Goal: Task Accomplishment & Management: Complete application form

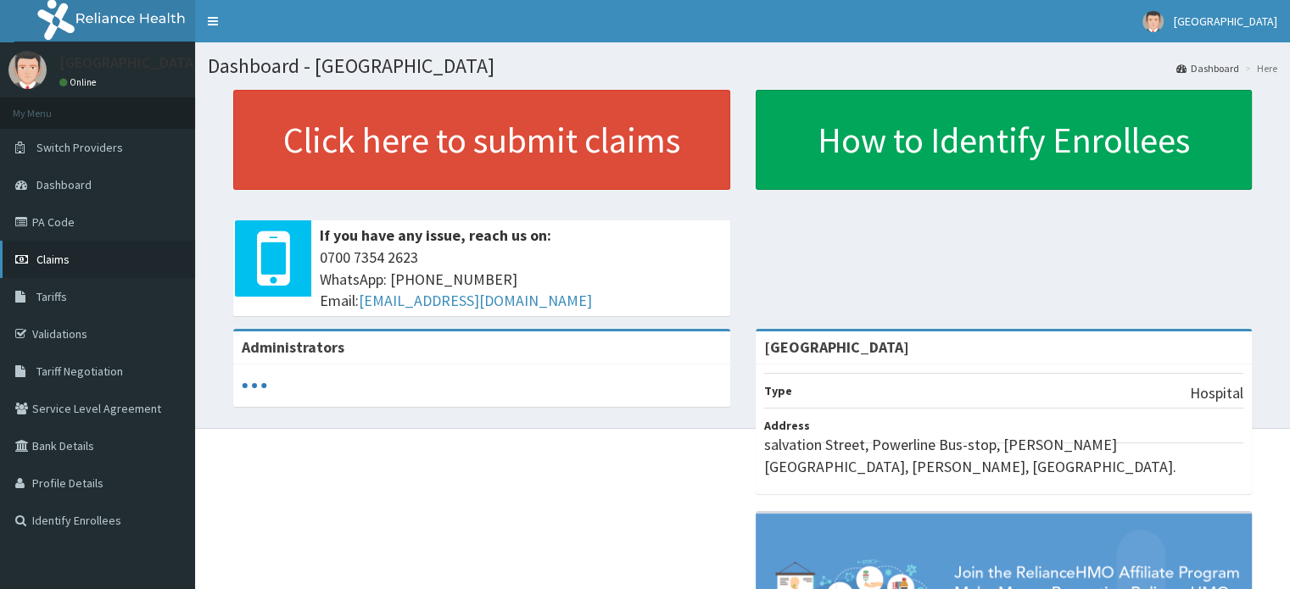
click at [93, 260] on link "Claims" at bounding box center [97, 259] width 195 height 37
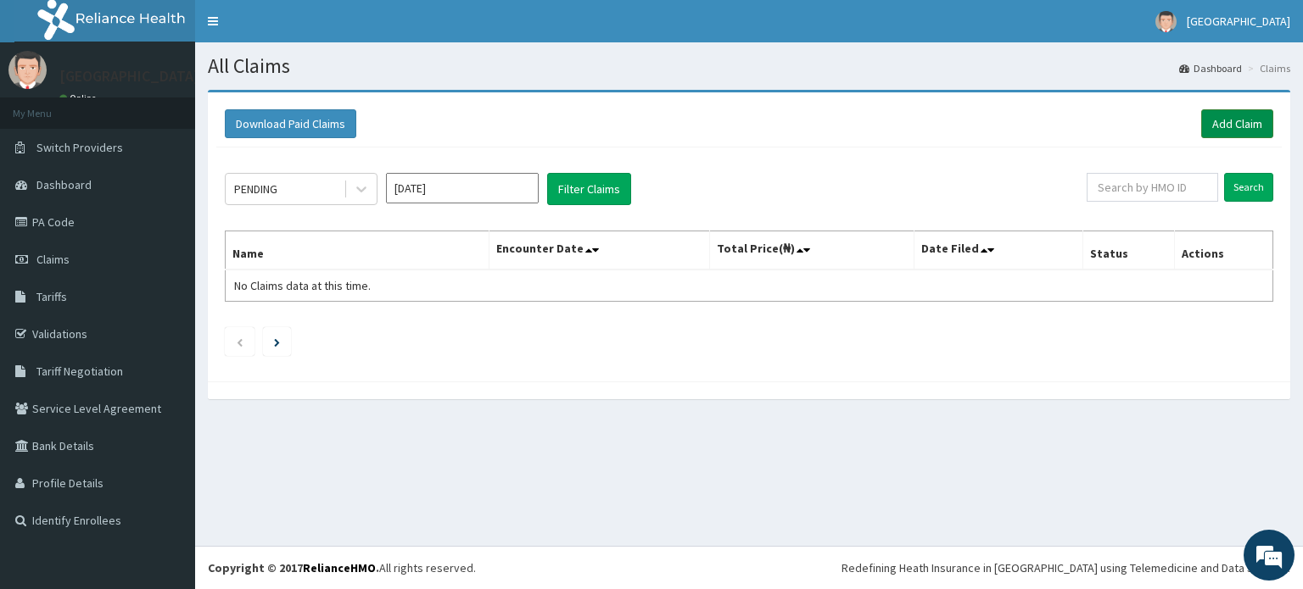
click at [1243, 117] on link "Add Claim" at bounding box center [1237, 123] width 72 height 29
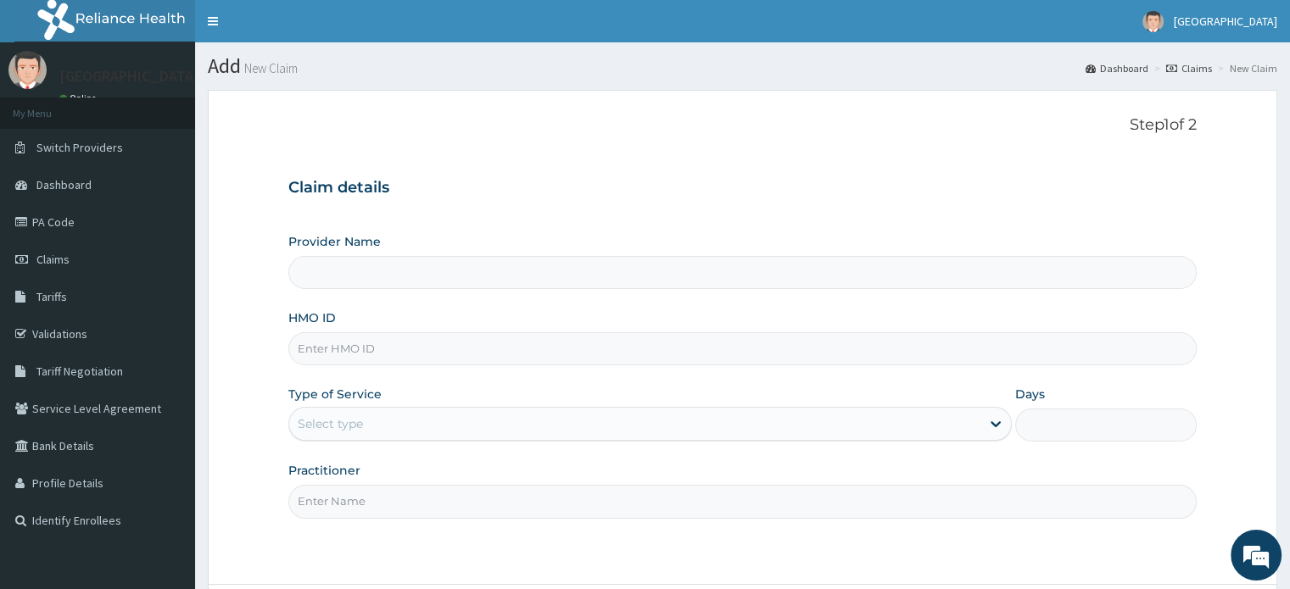
click at [465, 339] on input "HMO ID" at bounding box center [742, 348] width 908 height 33
type input "[GEOGRAPHIC_DATA]"
type input "lmn/10021/b"
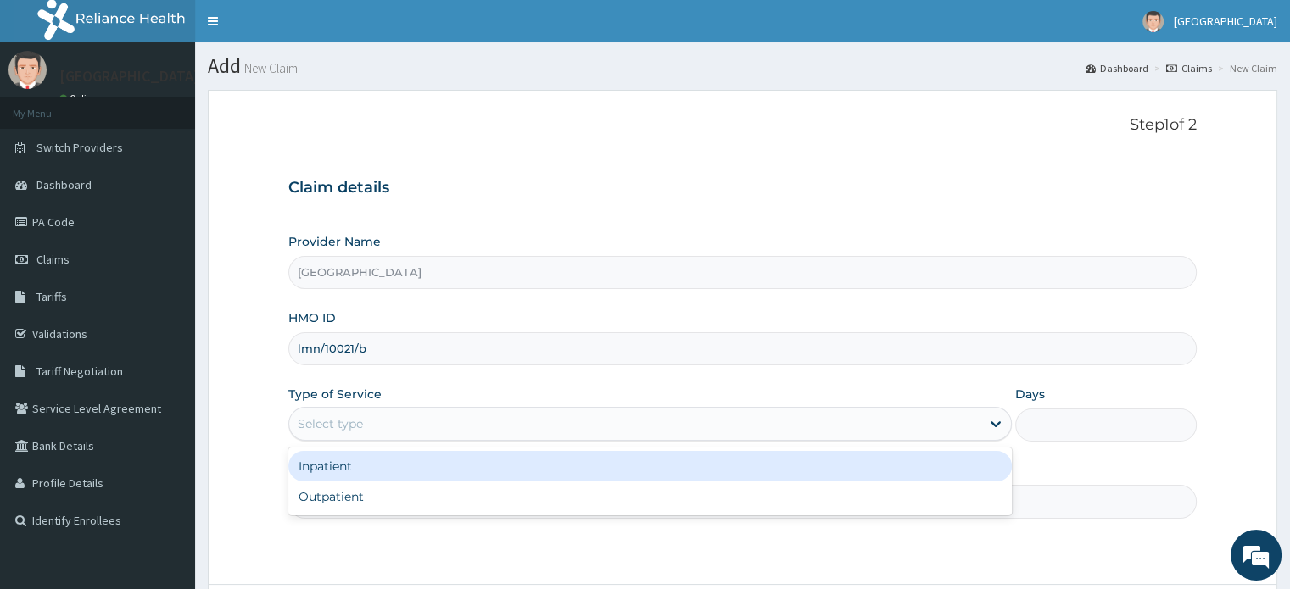
click at [533, 433] on div "Select type" at bounding box center [634, 424] width 691 height 27
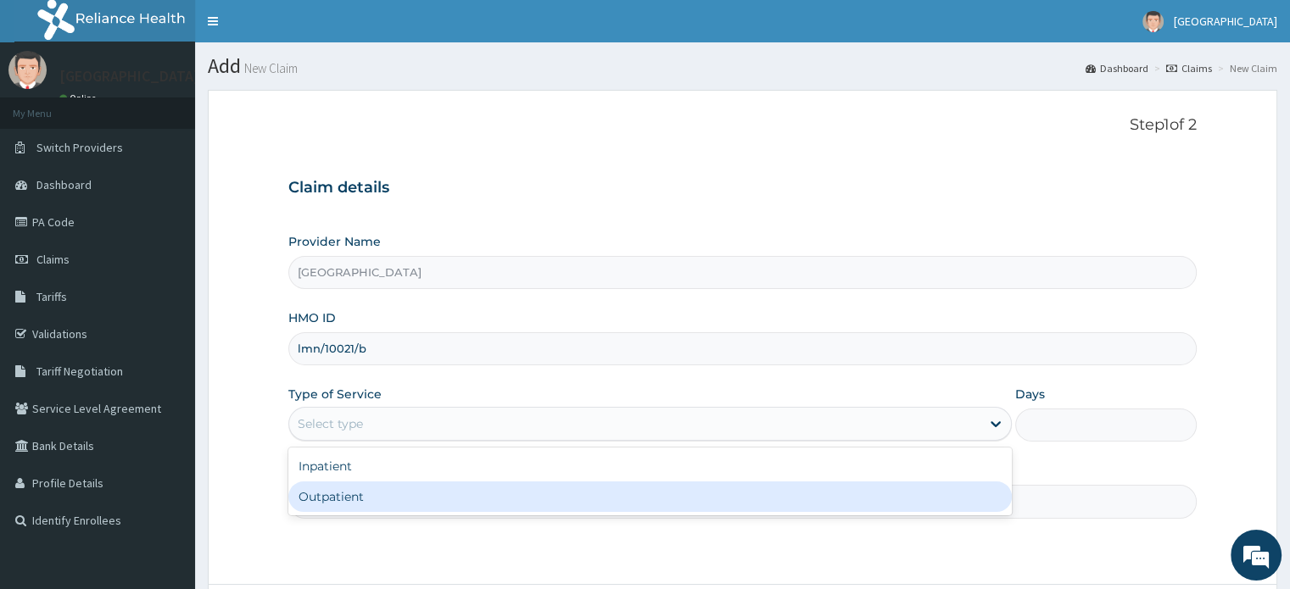
click at [509, 495] on div "Outpatient" at bounding box center [649, 497] width 723 height 31
type input "1"
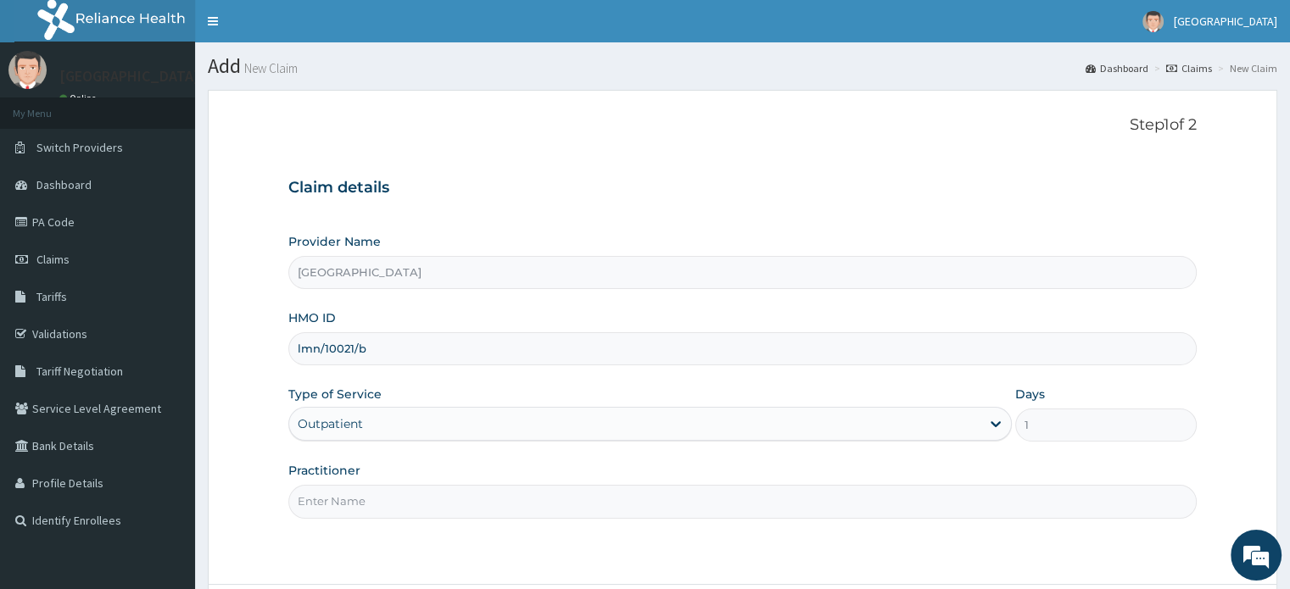
click at [459, 485] on input "Practitioner" at bounding box center [742, 501] width 908 height 33
type input "DR Dike"
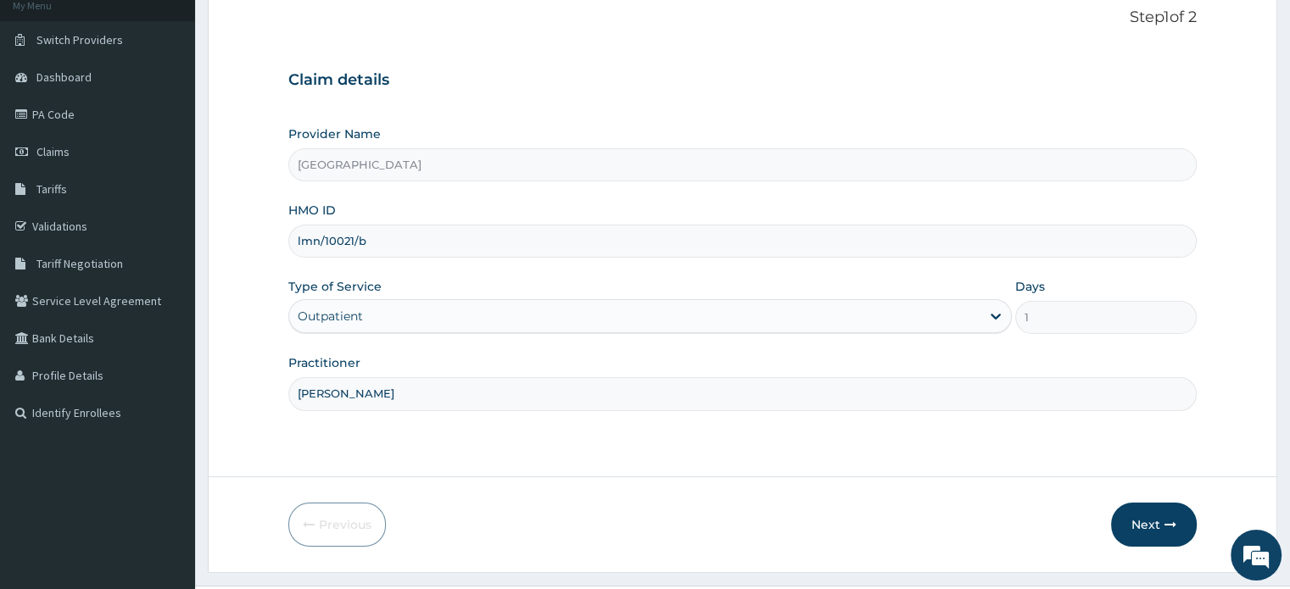
scroll to position [146, 0]
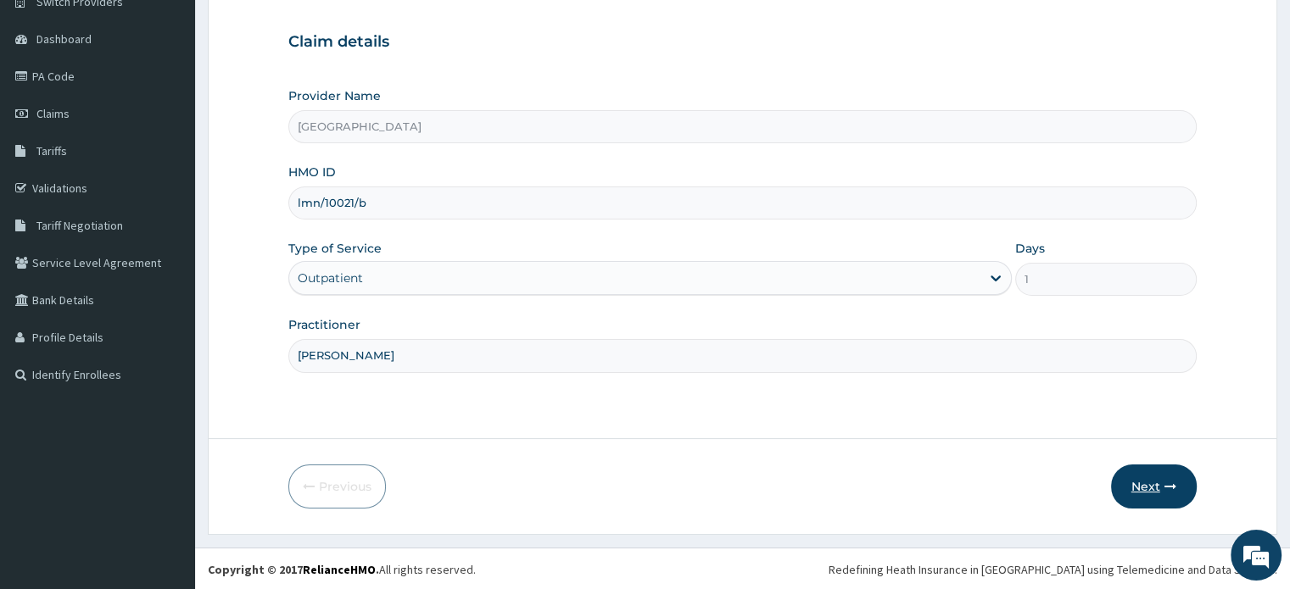
click at [1130, 491] on button "Next" at bounding box center [1154, 487] width 86 height 44
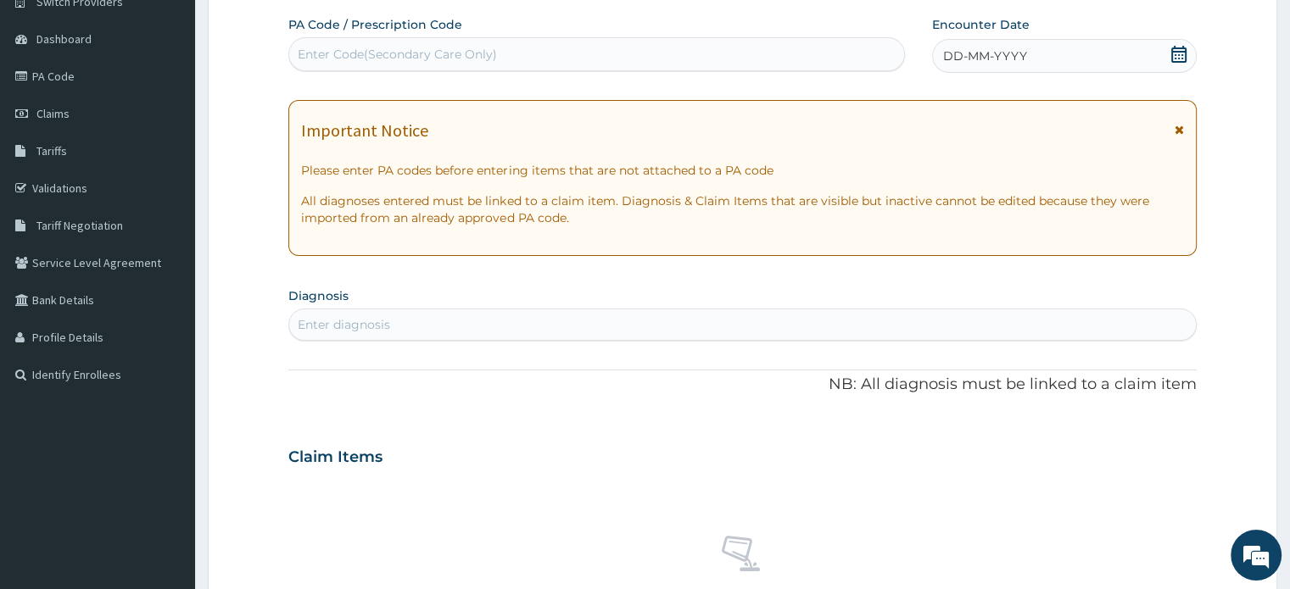
click at [442, 59] on div "Enter Code(Secondary Care Only)" at bounding box center [397, 54] width 199 height 17
type input "PA/7EDFB8"
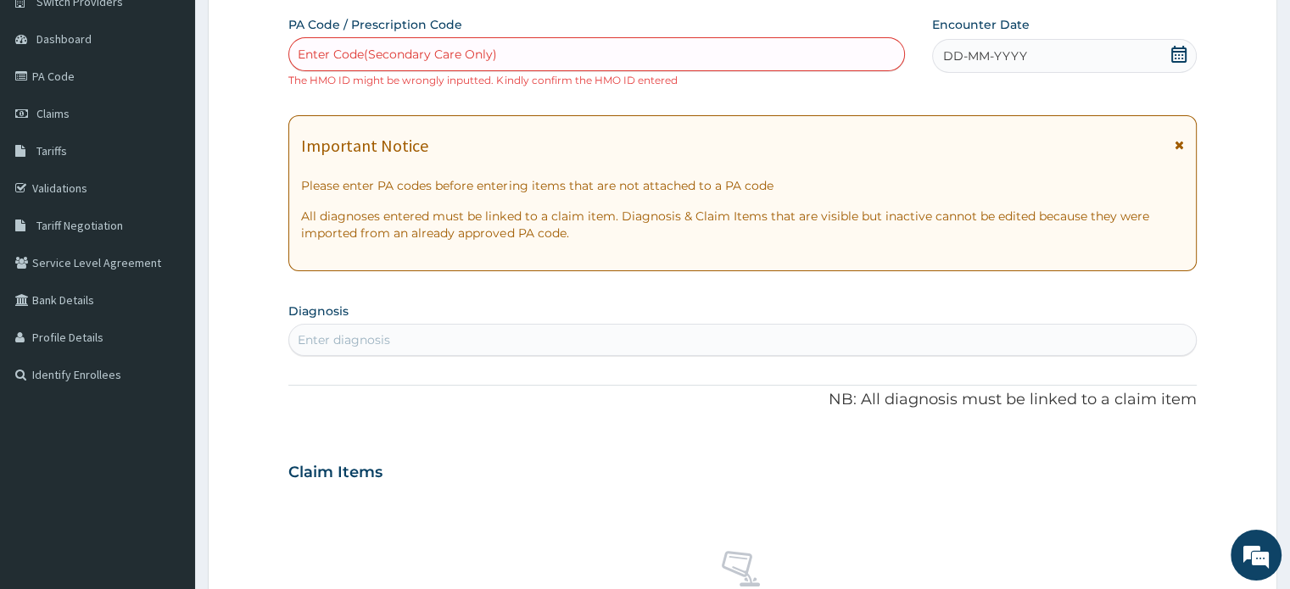
click at [553, 53] on div "Enter Code(Secondary Care Only)" at bounding box center [596, 54] width 615 height 27
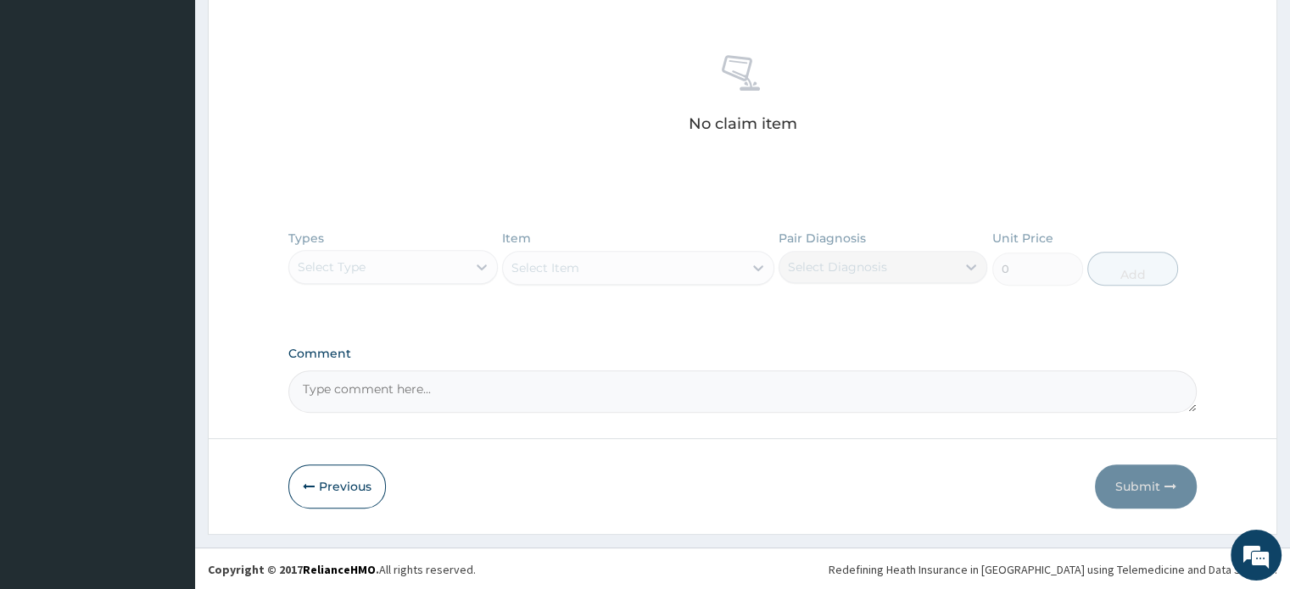
click at [295, 483] on button "Previous" at bounding box center [337, 487] width 98 height 44
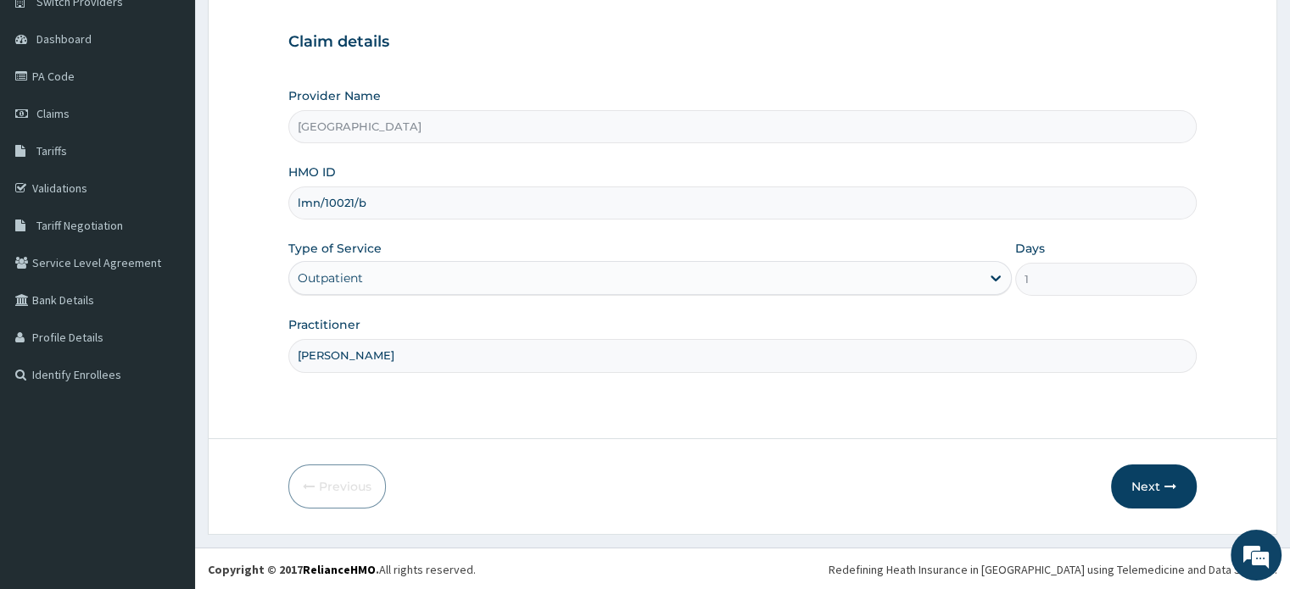
click at [416, 213] on input "lmn/10021/b" at bounding box center [742, 203] width 908 height 33
type input "lmn/10021/d"
click at [1133, 481] on button "Next" at bounding box center [1154, 487] width 86 height 44
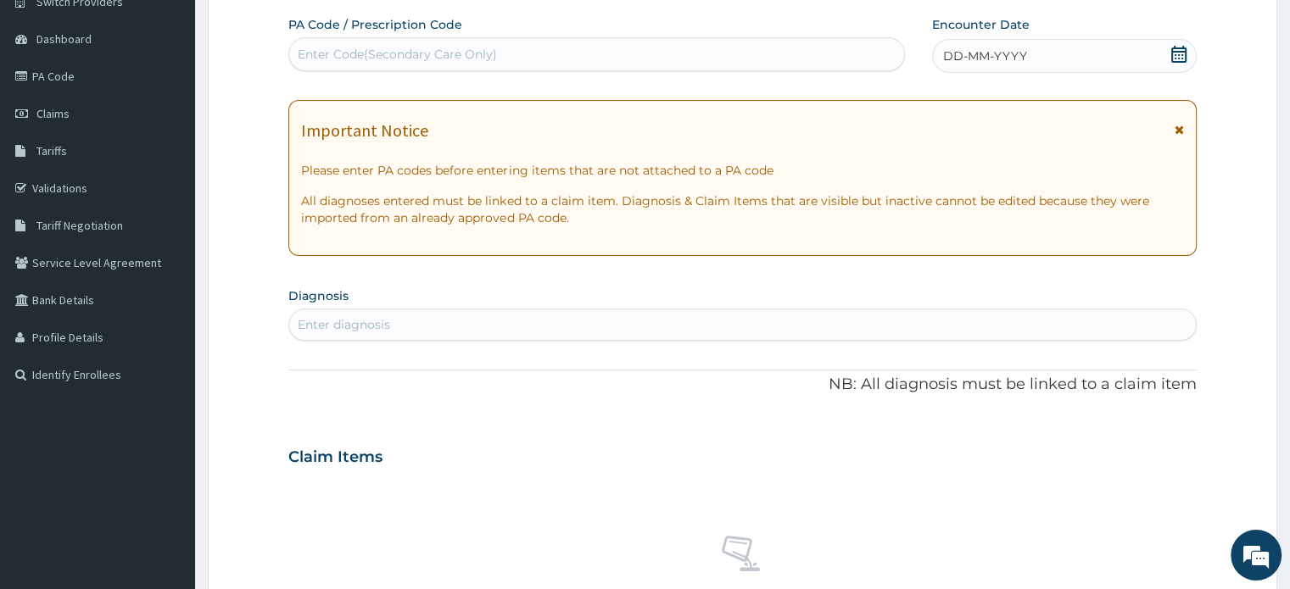
click at [447, 41] on div "Enter Code(Secondary Care Only)" at bounding box center [596, 54] width 615 height 27
paste input "PA/7EDFB8"
type input "PA/7EDFB8"
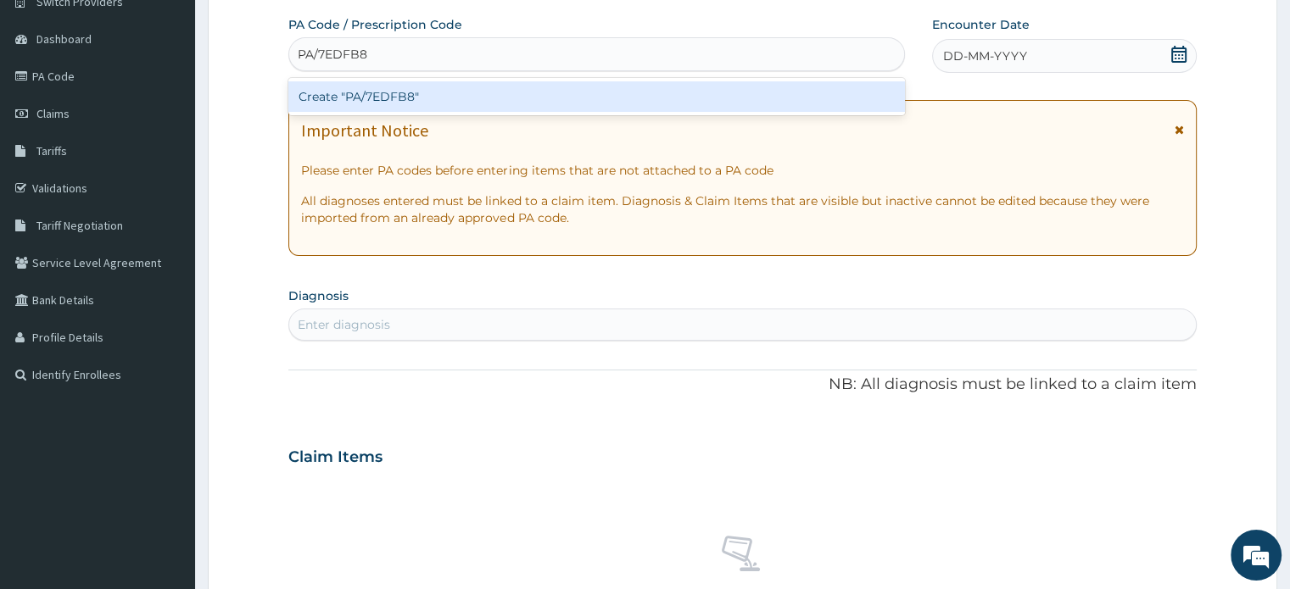
click at [494, 96] on div "Create "PA/7EDFB8"" at bounding box center [596, 96] width 617 height 31
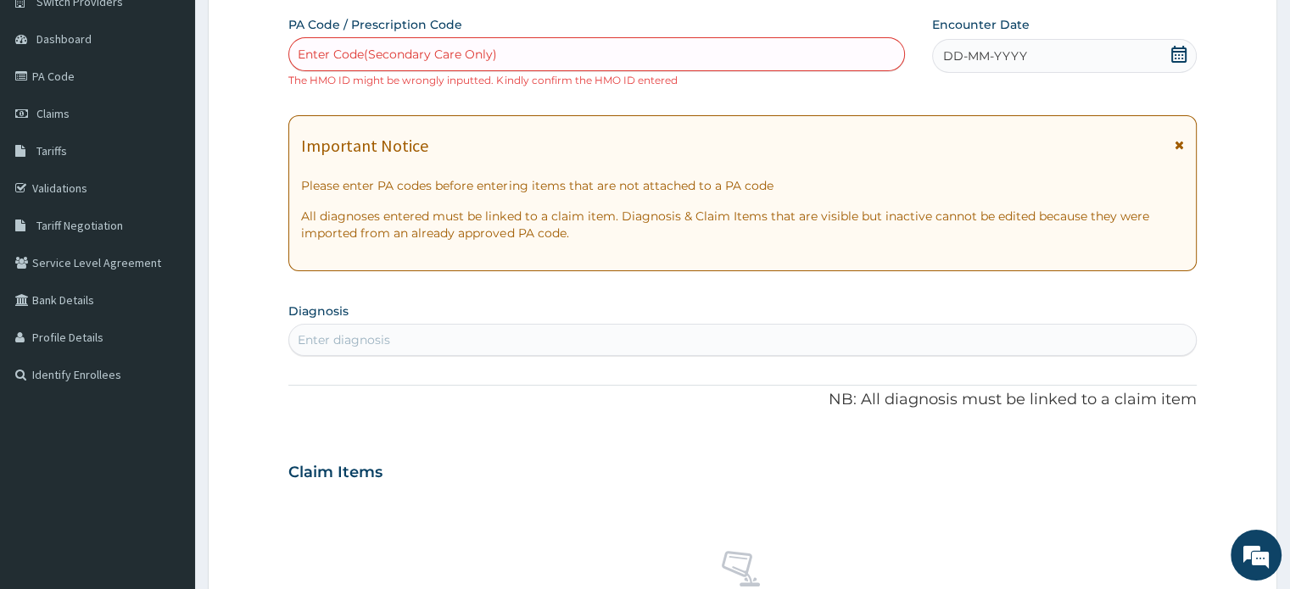
scroll to position [642, 0]
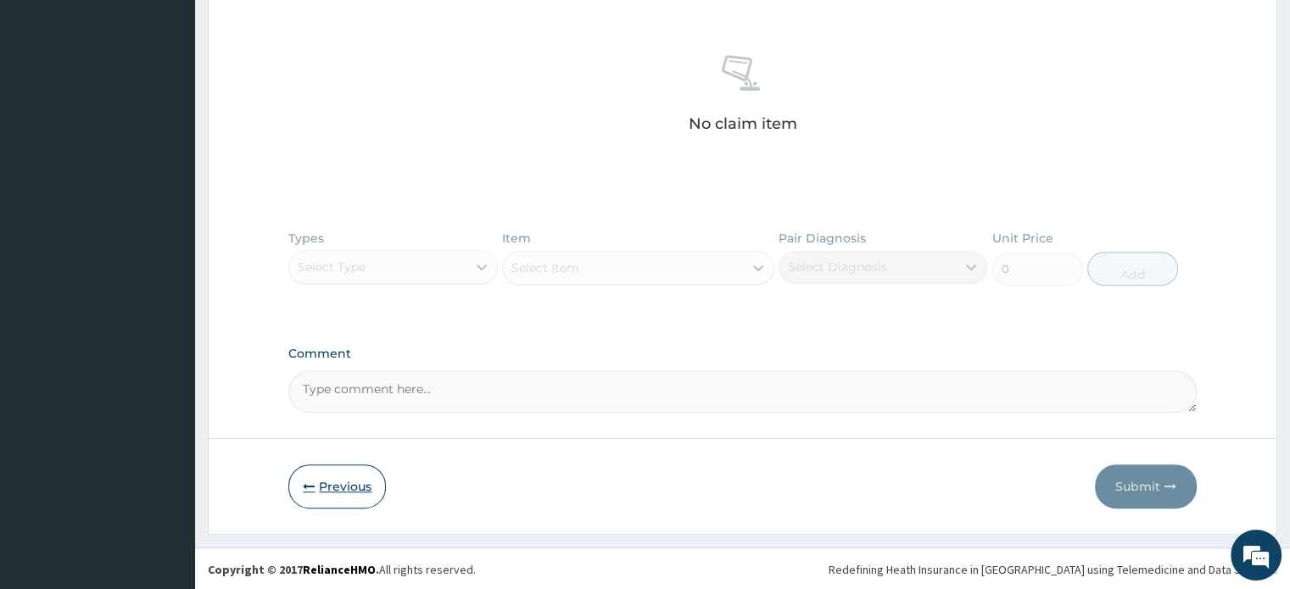
click at [314, 497] on button "Previous" at bounding box center [337, 487] width 98 height 44
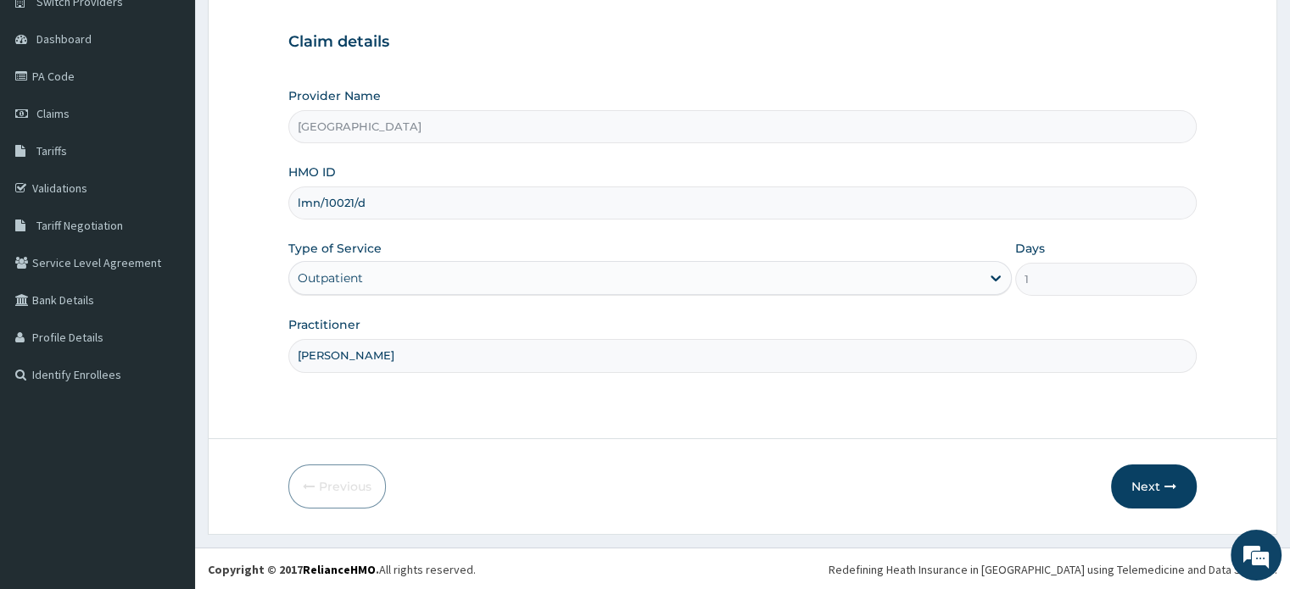
click at [411, 198] on input "lmn/10021/d" at bounding box center [742, 203] width 908 height 33
click at [304, 206] on input "lmn/10021/d" at bounding box center [742, 203] width 908 height 33
type input "rmn/10021/d"
click at [1131, 475] on button "Next" at bounding box center [1154, 487] width 86 height 44
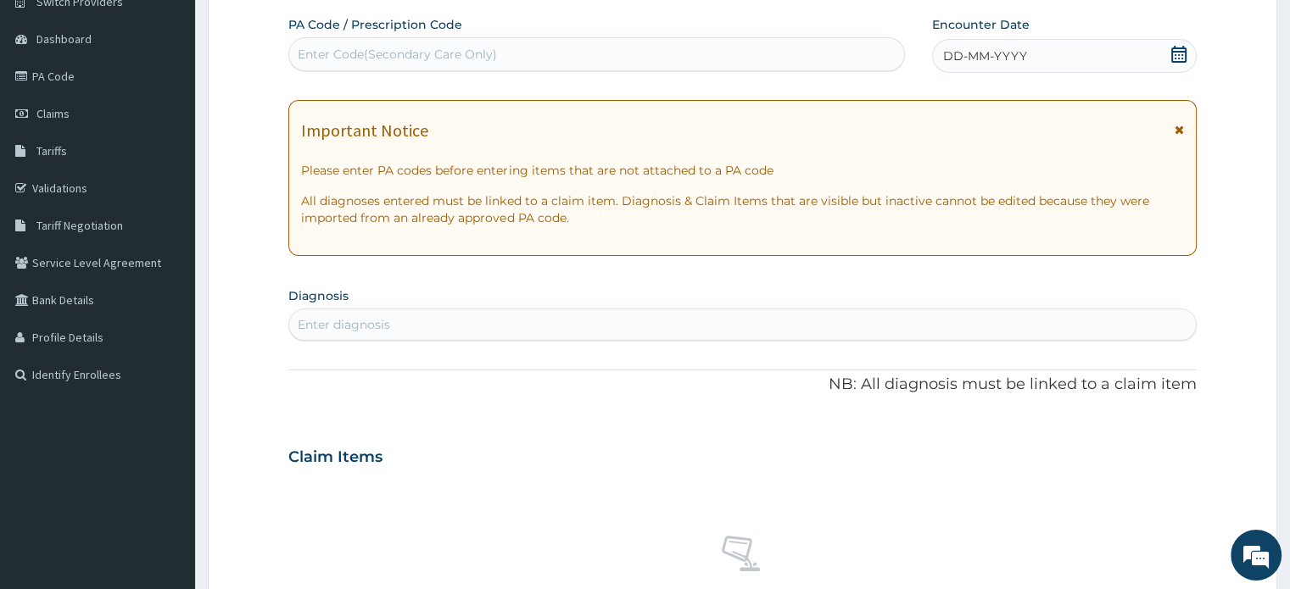
click at [482, 64] on div "Enter Code(Secondary Care Only)" at bounding box center [596, 54] width 615 height 27
paste input "PA/7EDFB8"
type input "PA/7EDFB8"
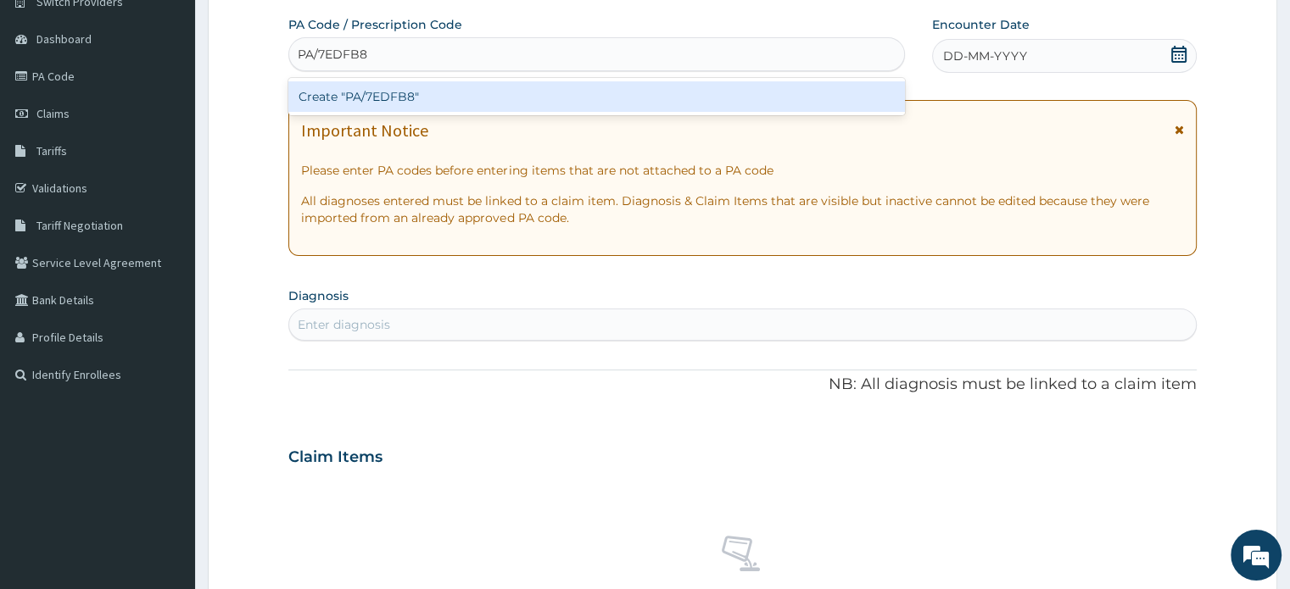
click at [489, 92] on div "Create "PA/7EDFB8"" at bounding box center [596, 96] width 617 height 31
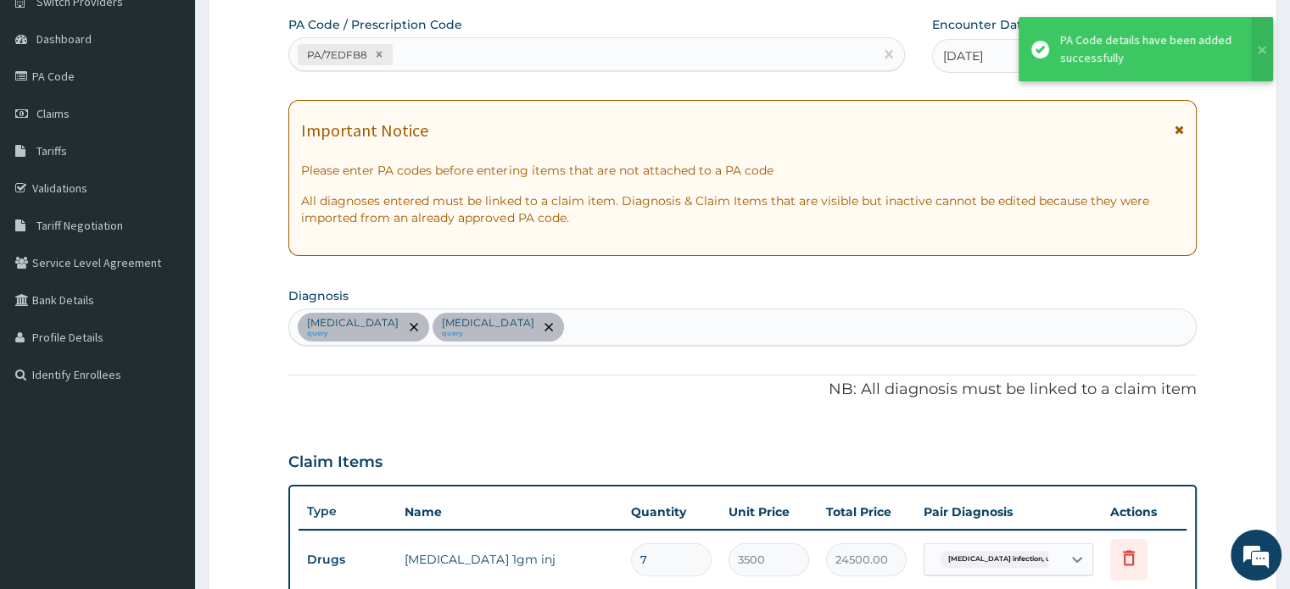
scroll to position [642, 0]
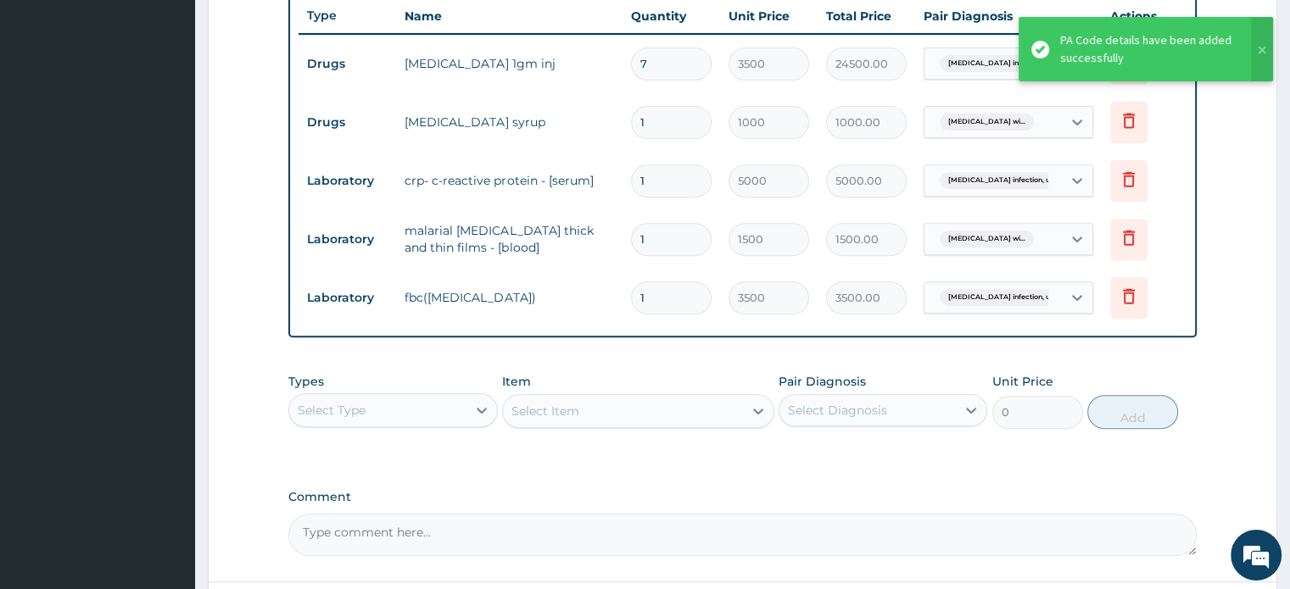
click at [1255, 154] on form "Step 2 of 2 PA Code / Prescription Code PA/7EDFB8 Encounter Date 14-10-2025 Imp…" at bounding box center [743, 63] width 1070 height 1230
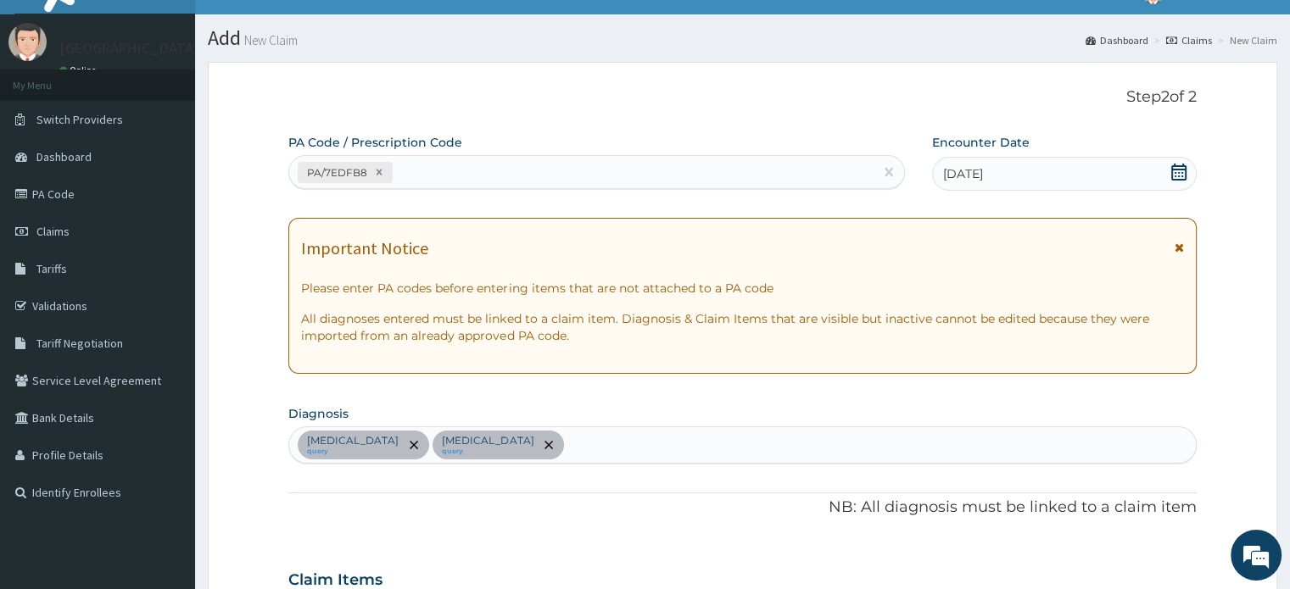
scroll to position [0, 0]
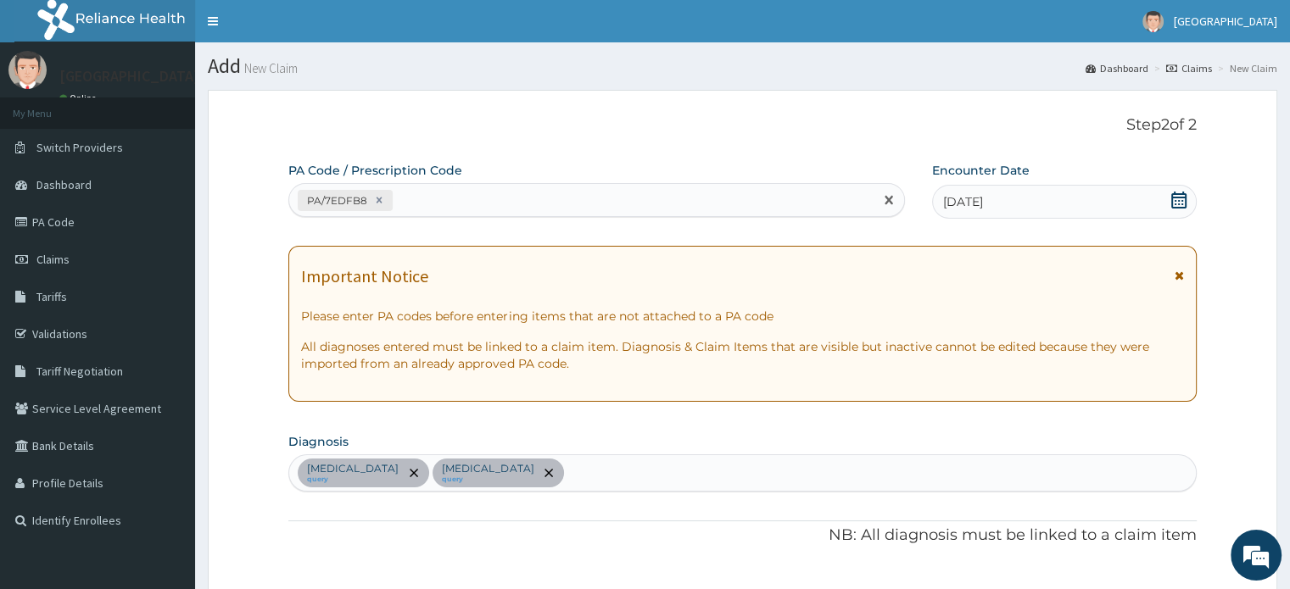
click at [463, 206] on div "PA/7EDFB8" at bounding box center [581, 201] width 584 height 28
type input "PA/DD4A58"
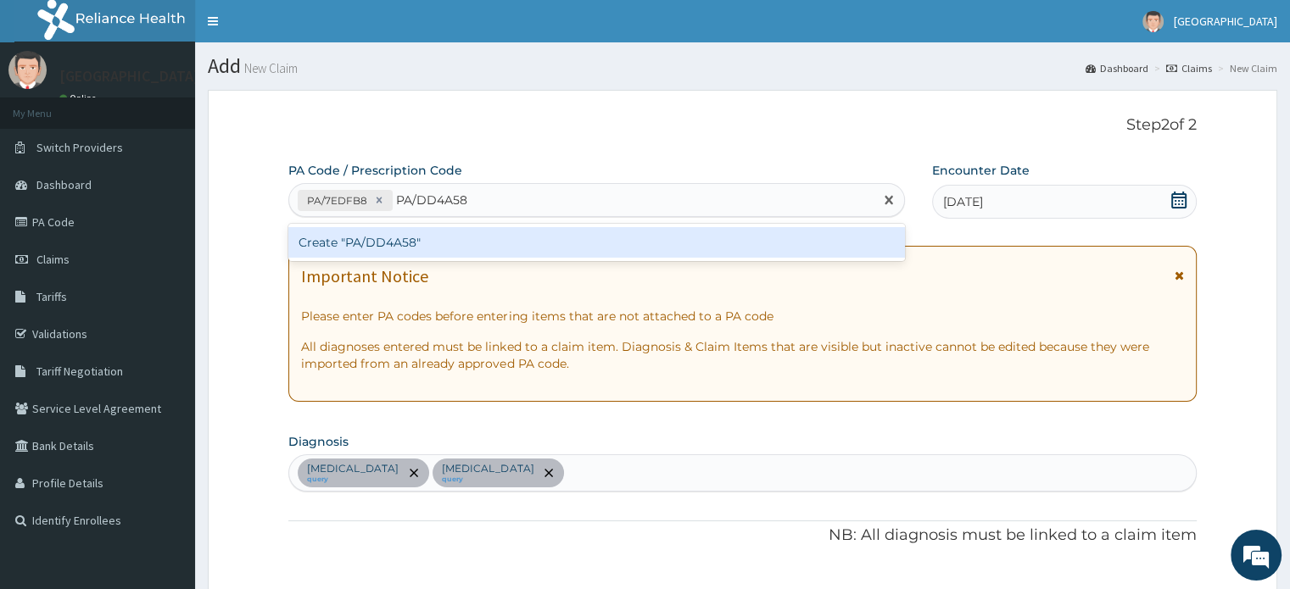
click at [552, 237] on div "Create "PA/DD4A58"" at bounding box center [596, 242] width 617 height 31
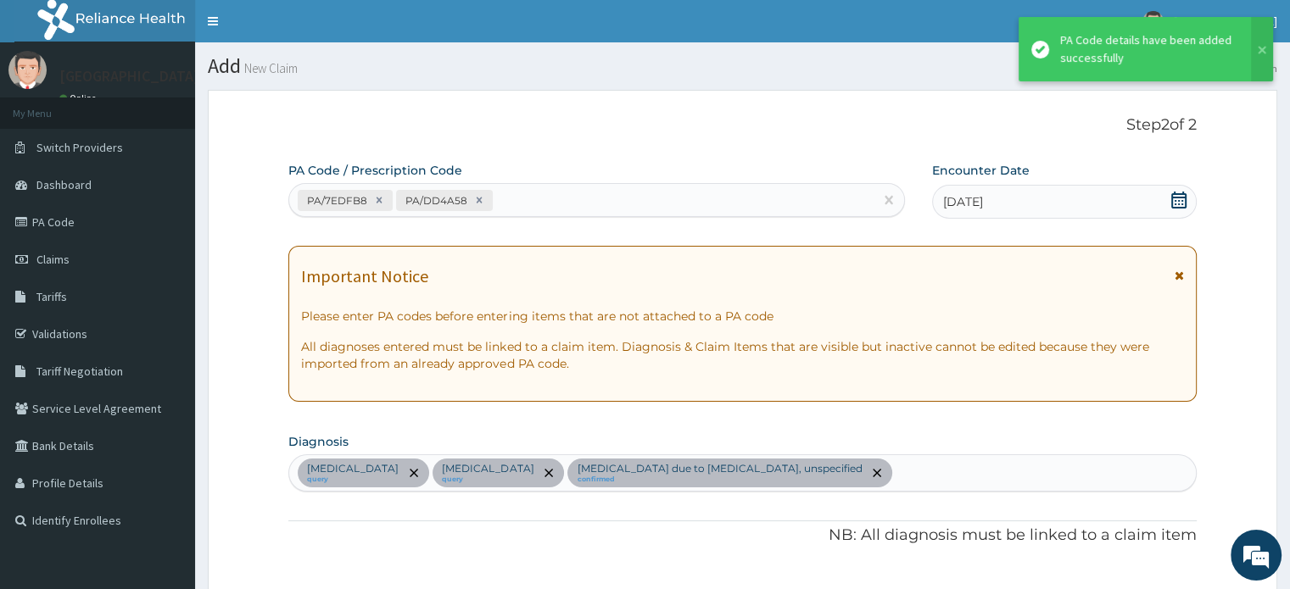
scroll to position [701, 0]
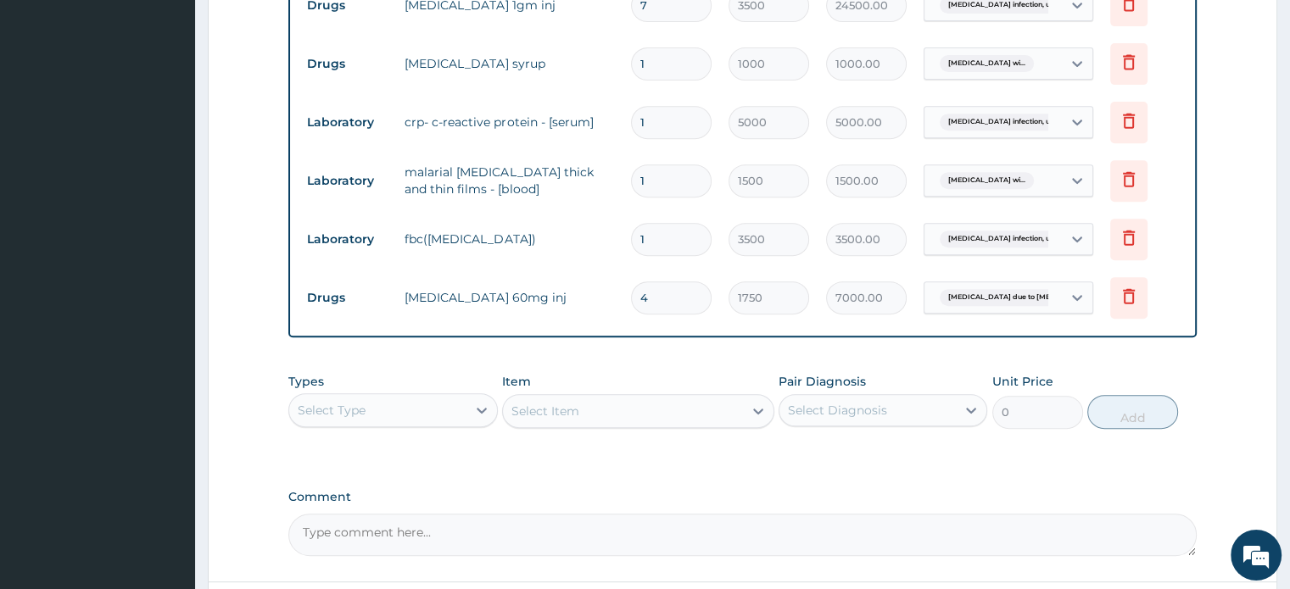
click at [1237, 181] on form "Step 2 of 2 PA Code / Prescription Code PA/7EDFB8 PA/DD4A58 Encounter Date 14-1…" at bounding box center [743, 33] width 1070 height 1288
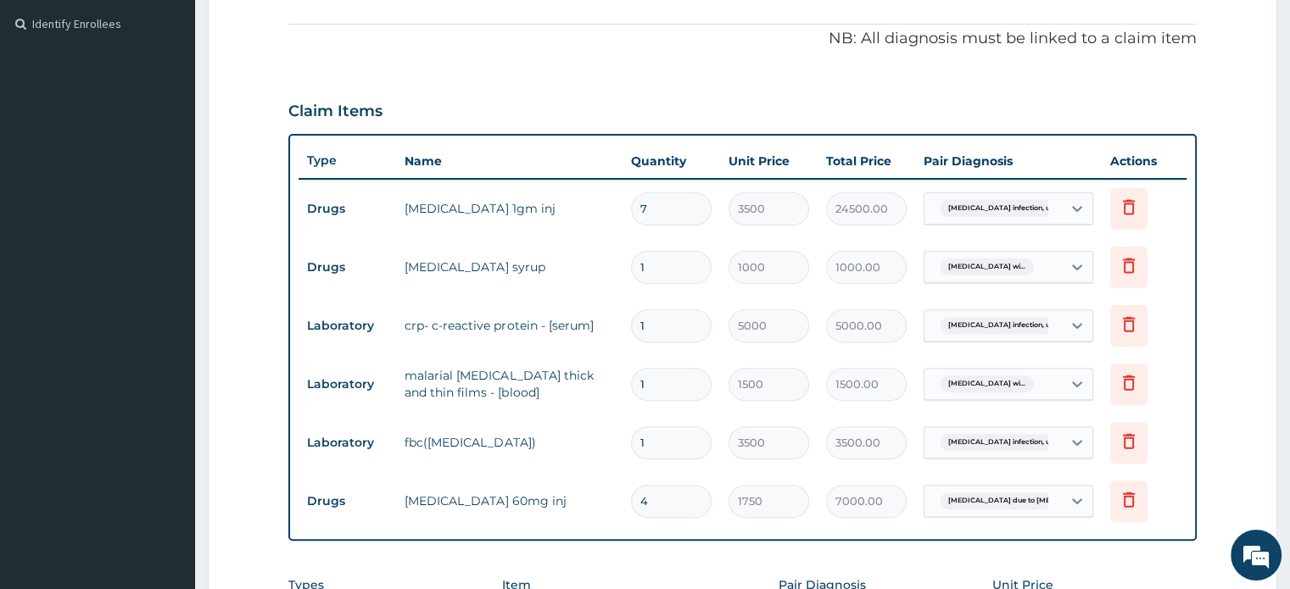
scroll to position [0, 0]
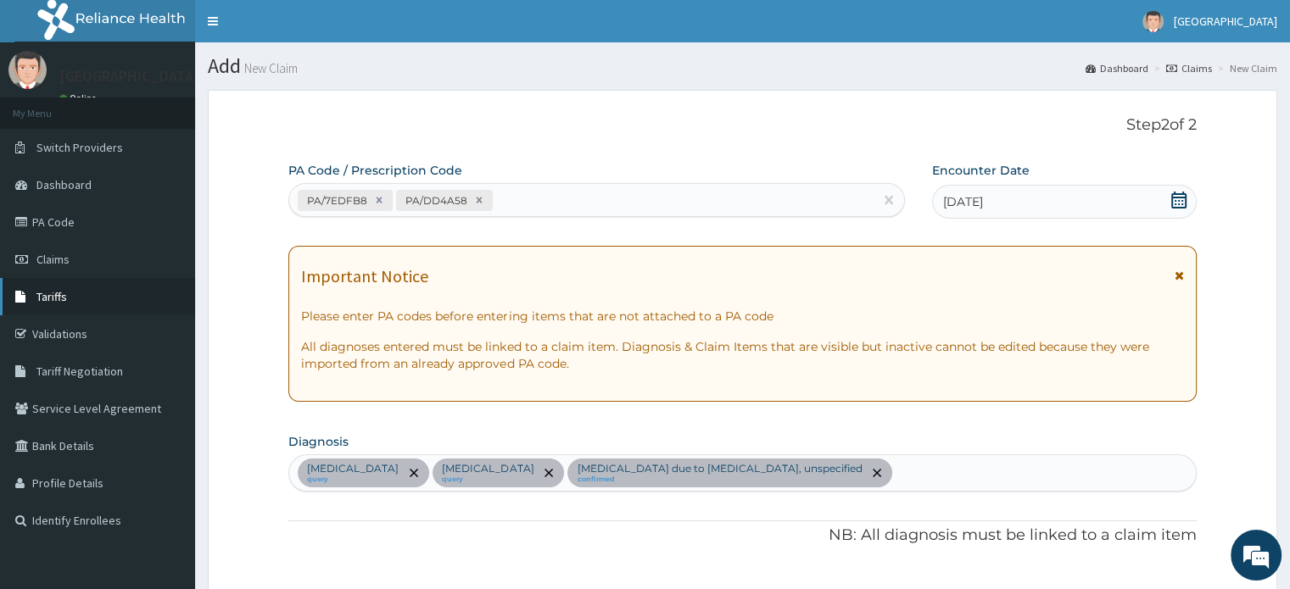
click at [37, 307] on link "Tariffs" at bounding box center [97, 296] width 195 height 37
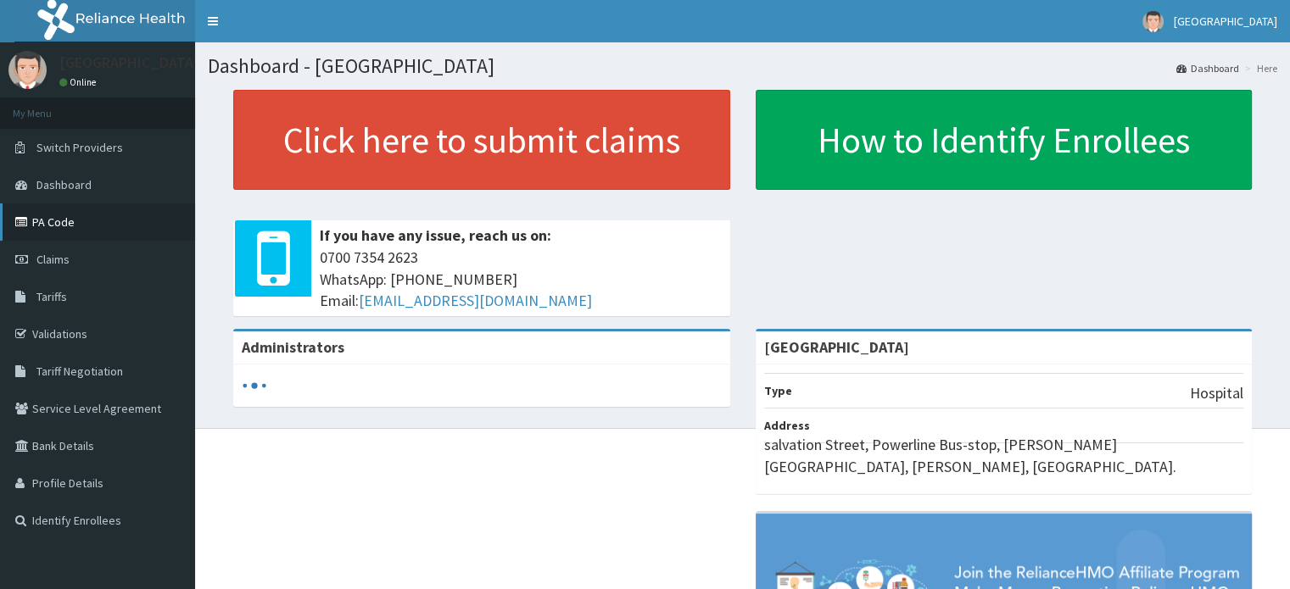
click at [102, 230] on link "PA Code" at bounding box center [97, 222] width 195 height 37
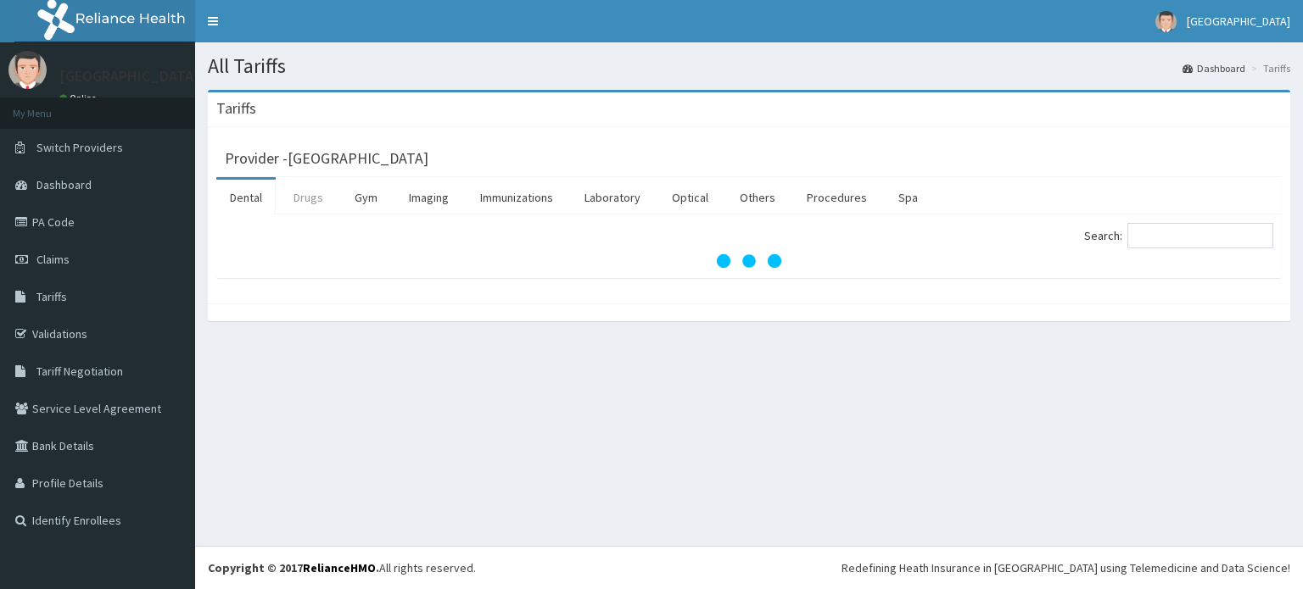
click at [294, 214] on link "Drugs" at bounding box center [308, 198] width 57 height 36
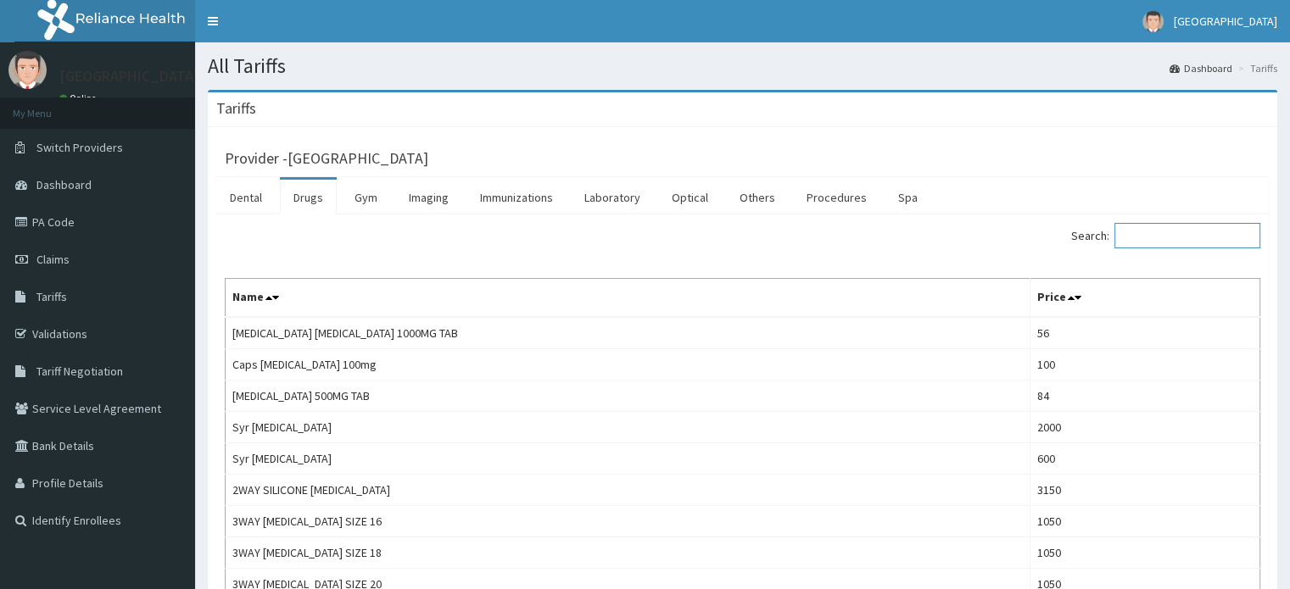
click at [1161, 230] on input "Search:" at bounding box center [1187, 235] width 146 height 25
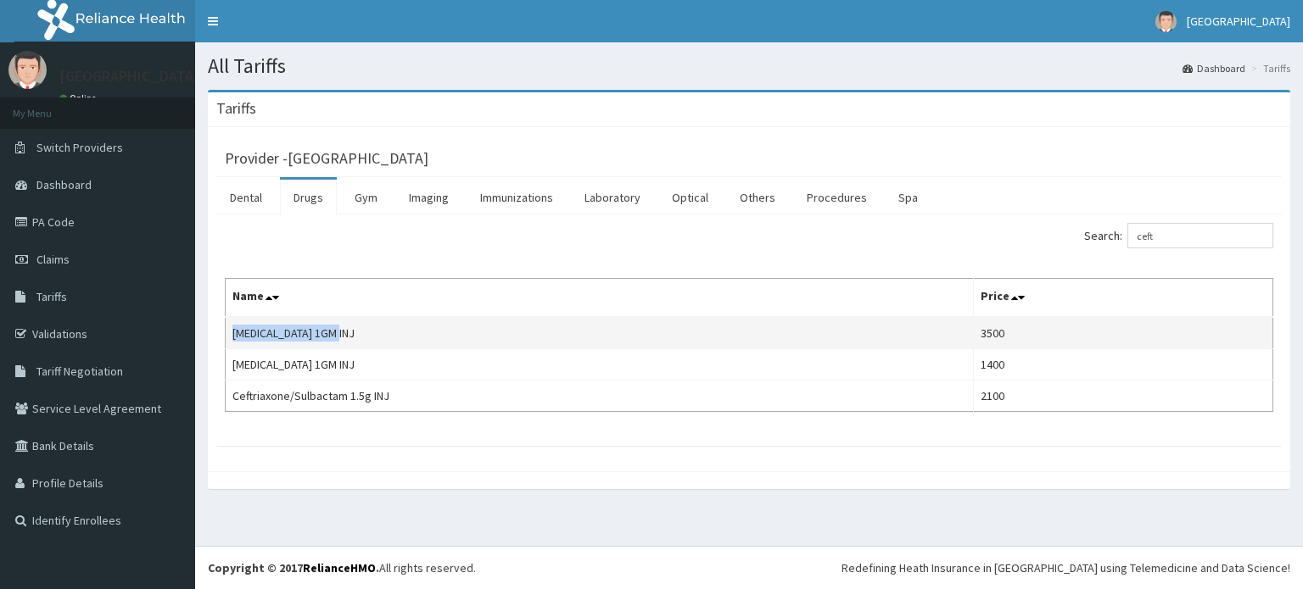
drag, startPoint x: 234, startPoint y: 335, endPoint x: 371, endPoint y: 334, distance: 136.6
click at [371, 334] on td "[MEDICAL_DATA] 1GM INJ" at bounding box center [600, 333] width 748 height 32
copy td "CEFTAZIDIME 1GM INJ"
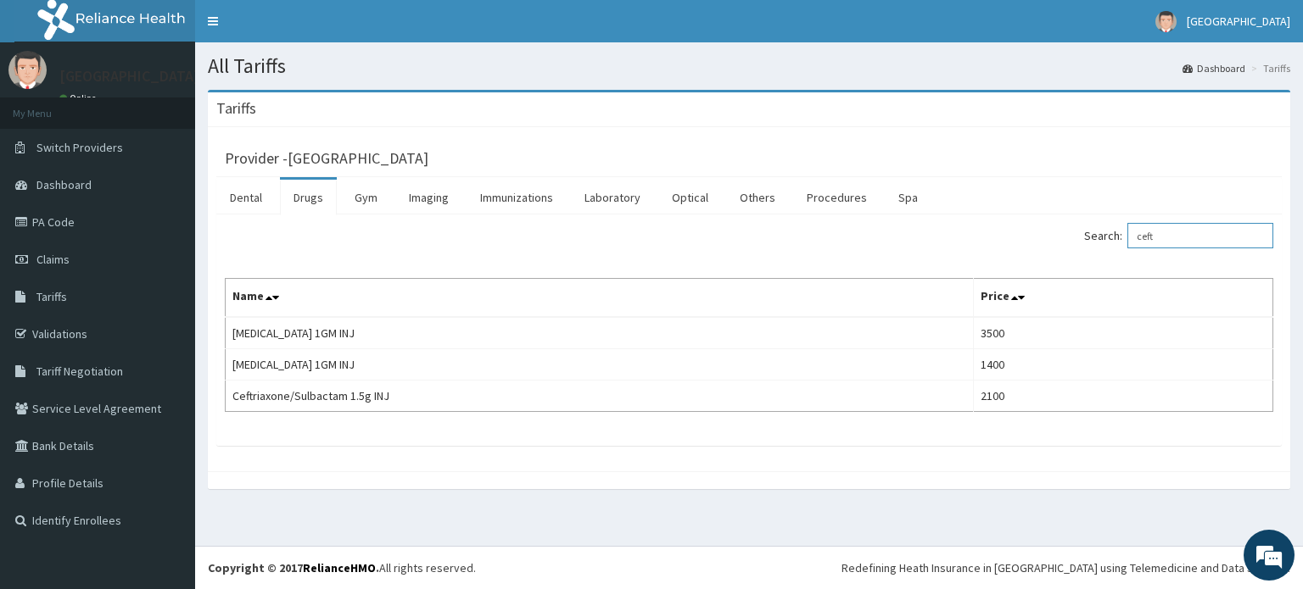
click at [1185, 238] on input "ceft" at bounding box center [1200, 235] width 146 height 25
type input "c"
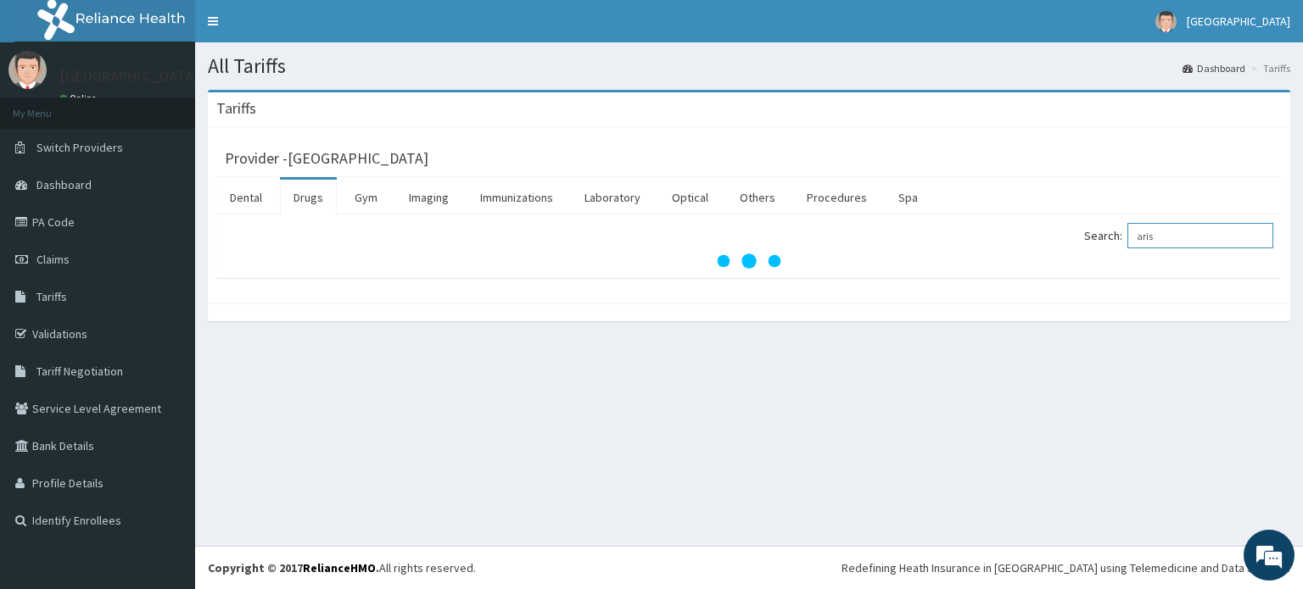
type input "aris"
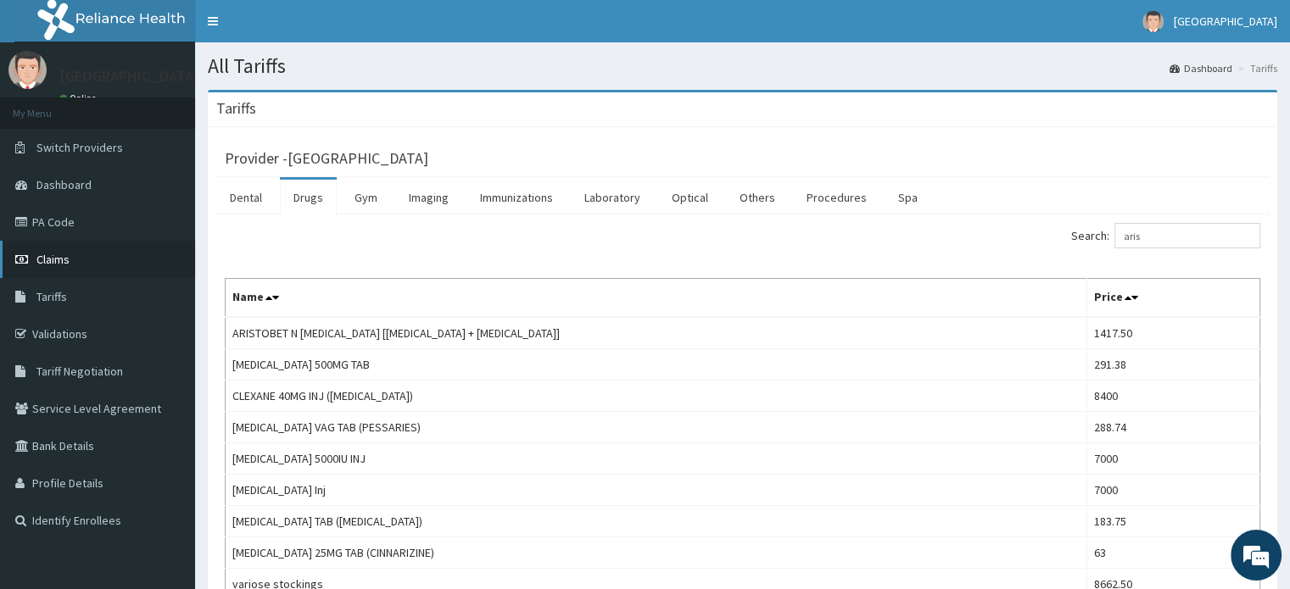
click at [68, 270] on link "Claims" at bounding box center [97, 259] width 195 height 37
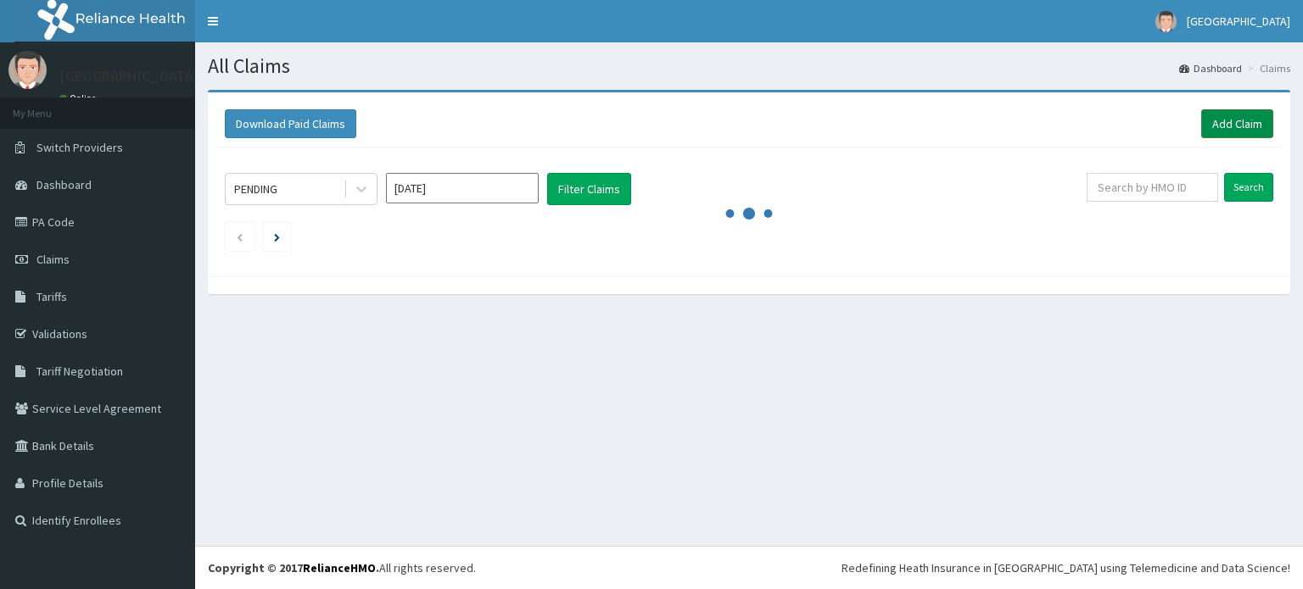
click at [1214, 127] on link "Add Claim" at bounding box center [1237, 123] width 72 height 29
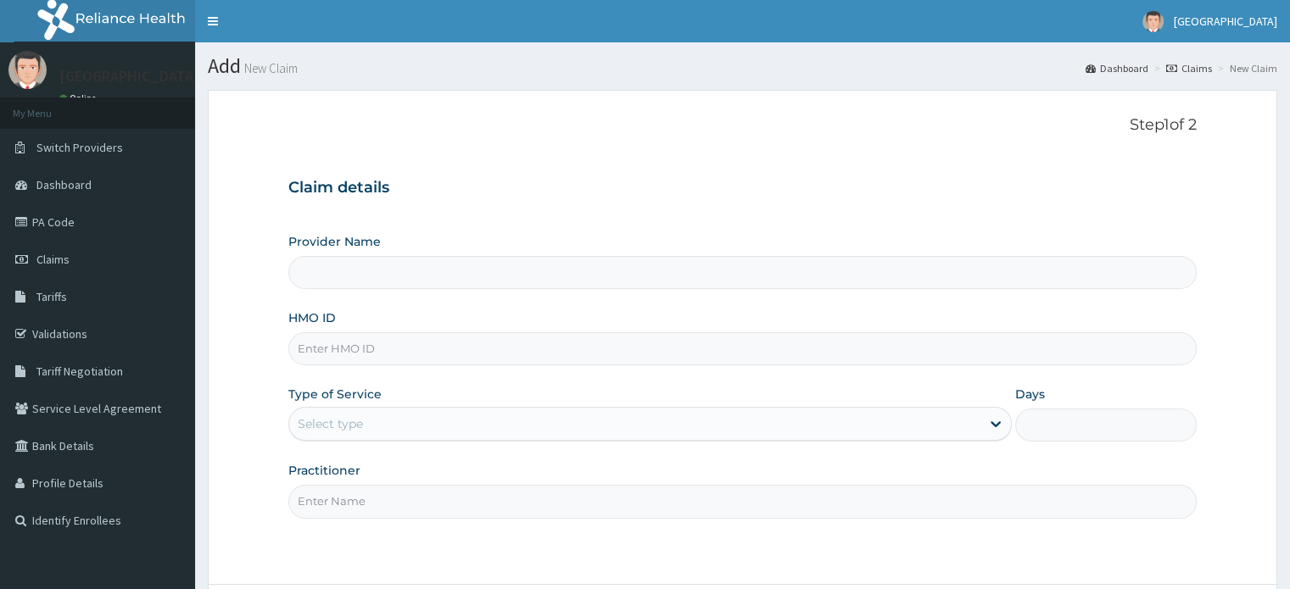
click at [767, 355] on input "HMO ID" at bounding box center [742, 348] width 908 height 33
type input "[GEOGRAPHIC_DATA]"
paste input "[MEDICAL_DATA] 1GM INJ"
type input "C"
type input "rmn/10021/d"
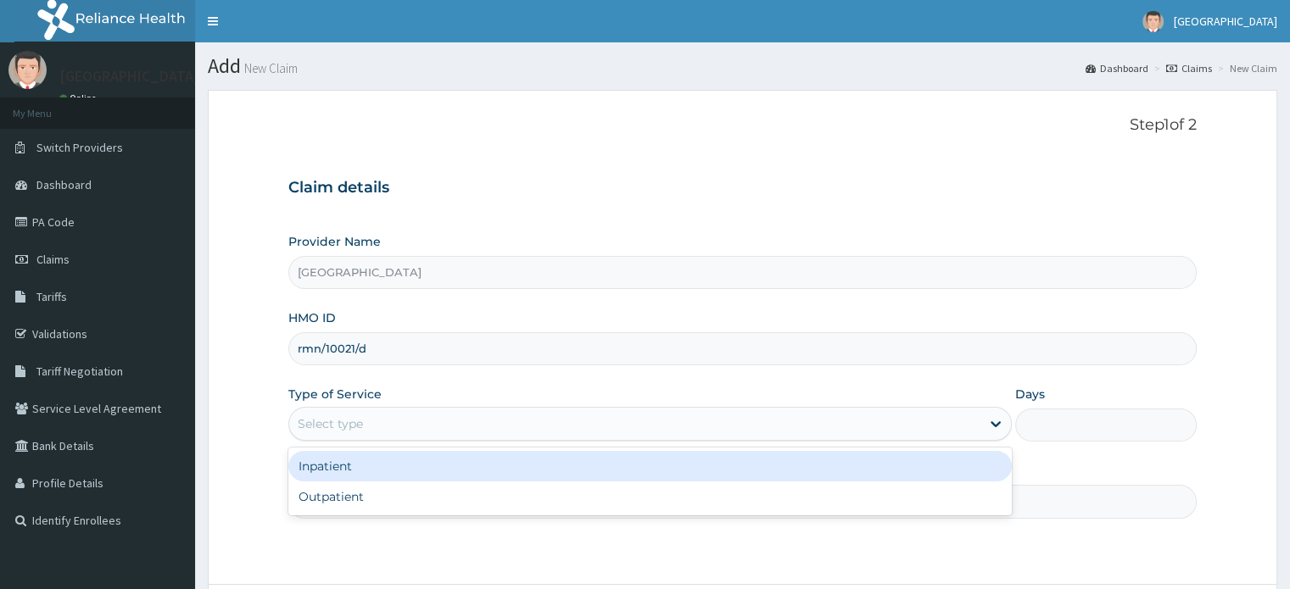
click at [658, 423] on div "Select type" at bounding box center [634, 424] width 691 height 27
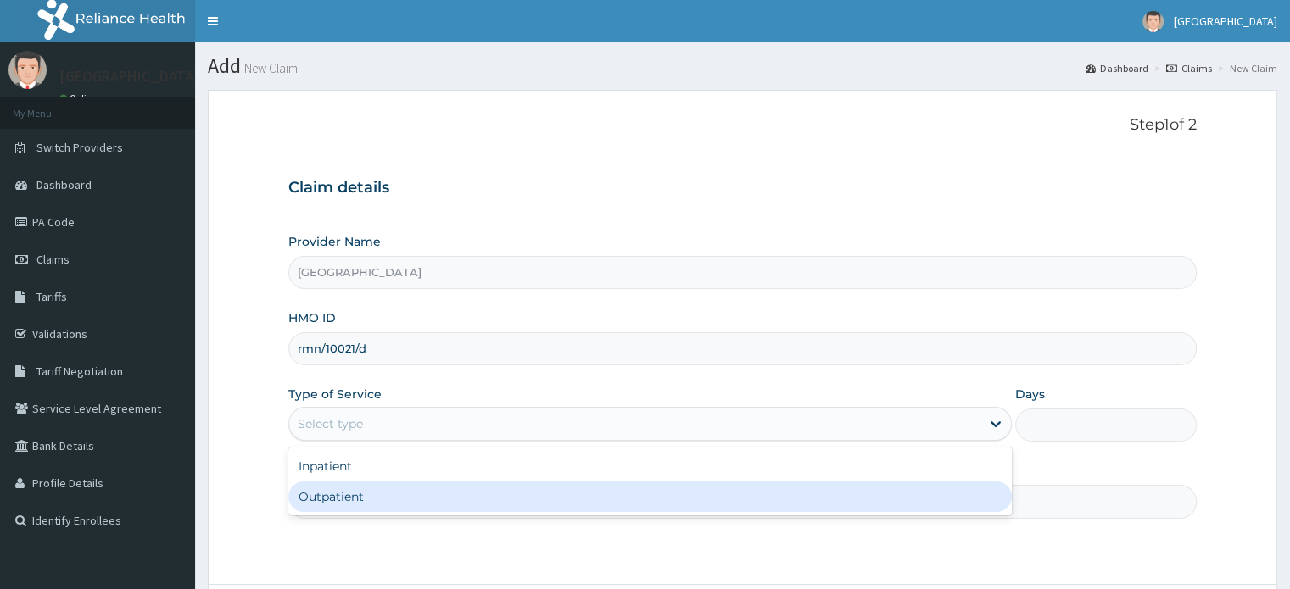
click at [601, 493] on div "Outpatient" at bounding box center [649, 497] width 723 height 31
type input "1"
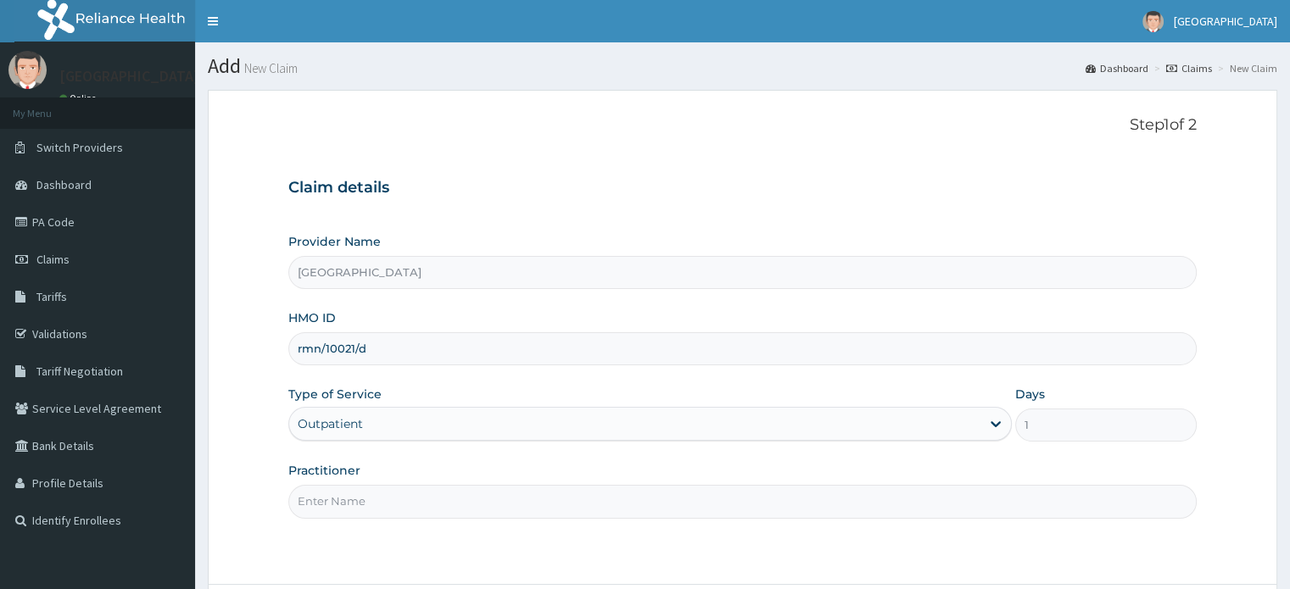
click at [535, 494] on input "Practitioner" at bounding box center [742, 501] width 908 height 33
type input "[PERSON_NAME]"
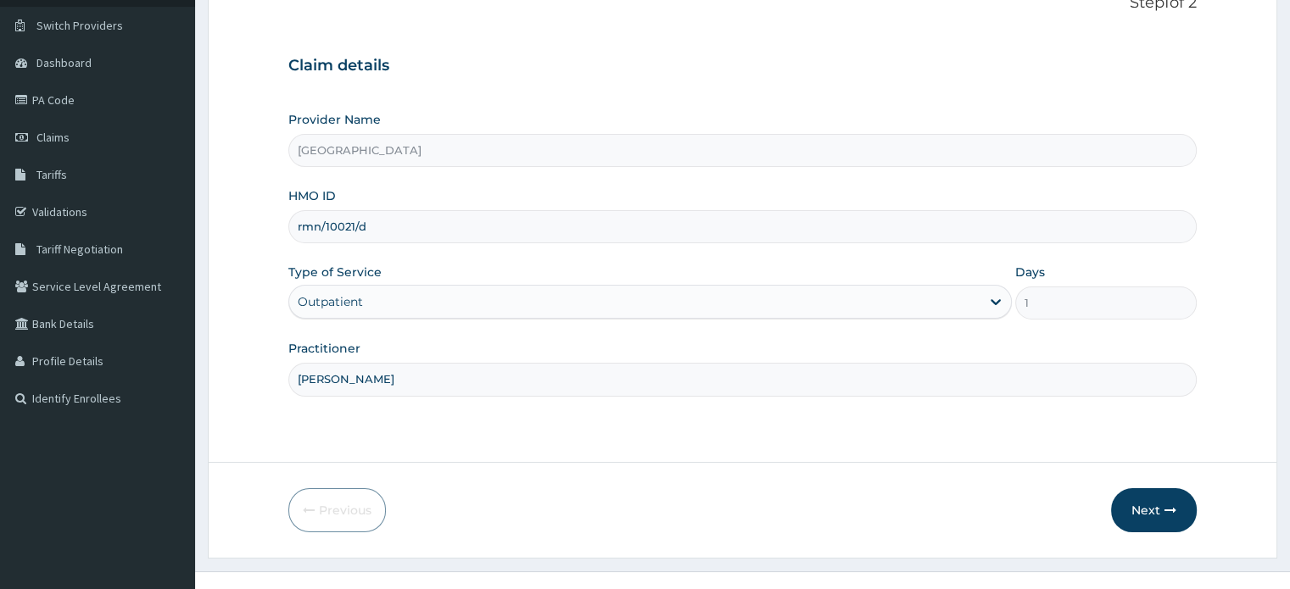
scroll to position [146, 0]
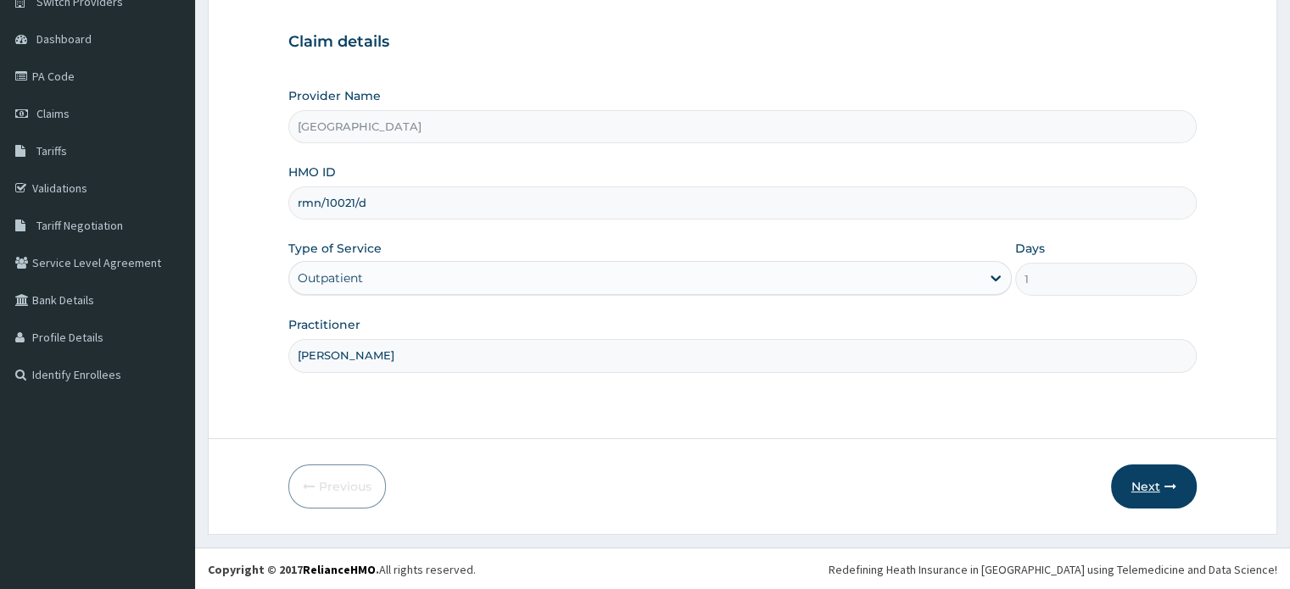
click at [1120, 483] on button "Next" at bounding box center [1154, 487] width 86 height 44
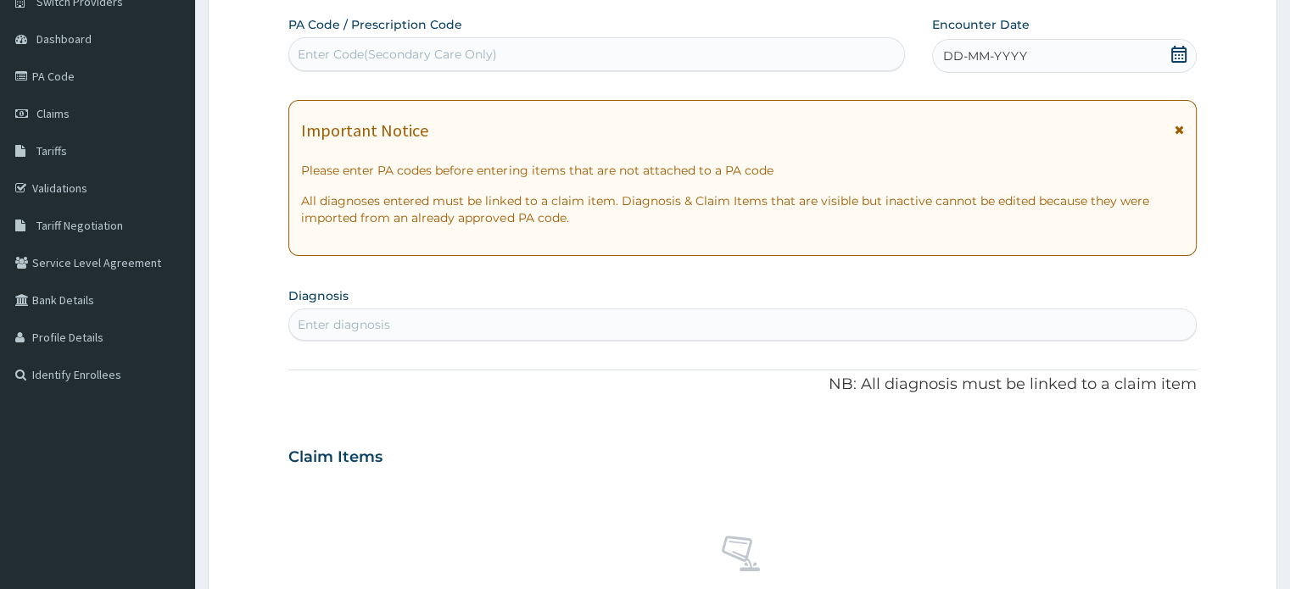
click at [644, 47] on div "Enter Code(Secondary Care Only)" at bounding box center [596, 54] width 615 height 27
type input "PA/DD4A58"
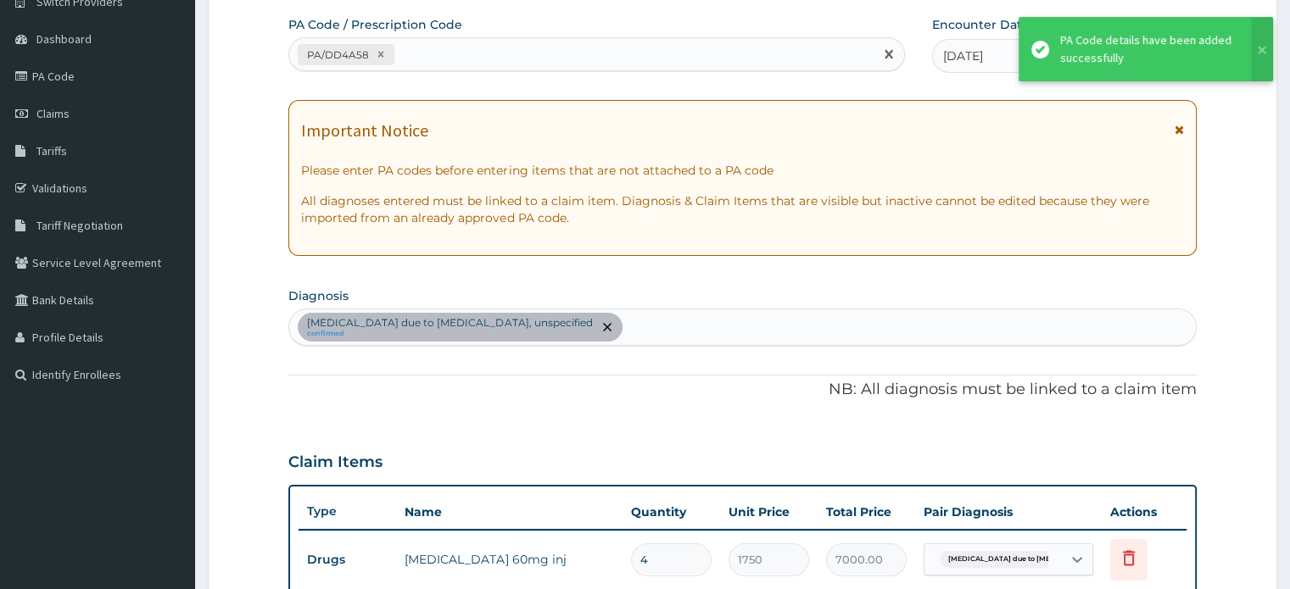
click at [496, 37] on div "PA/DD4A58" at bounding box center [596, 54] width 617 height 34
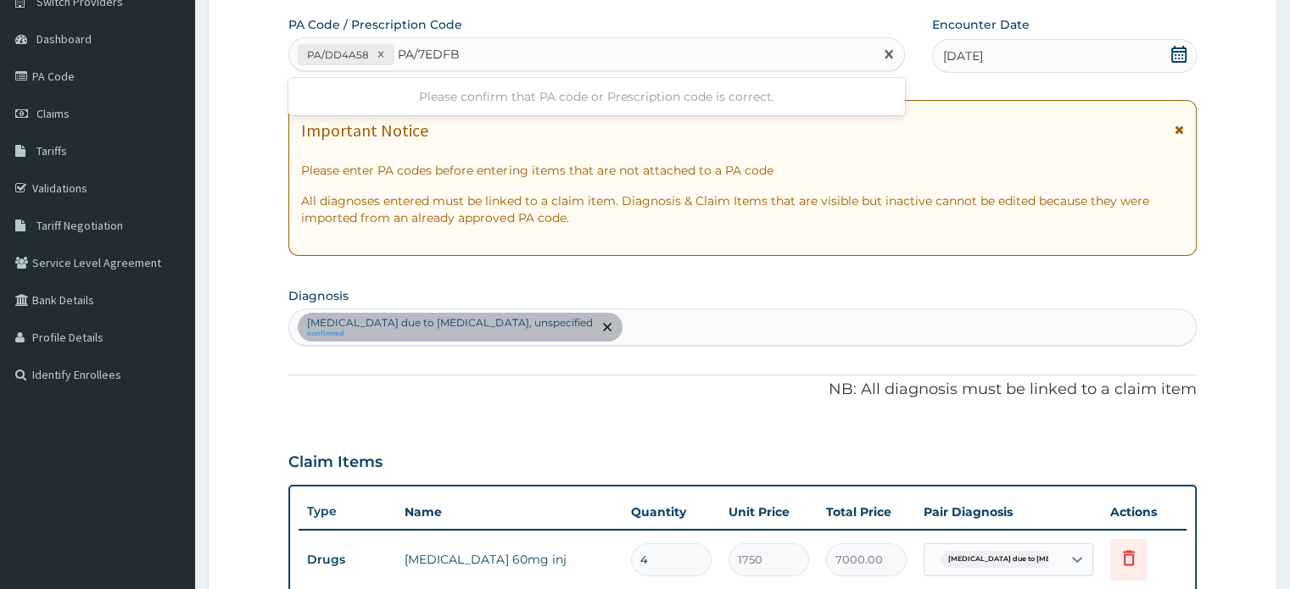
type input "PA/7EDFB8"
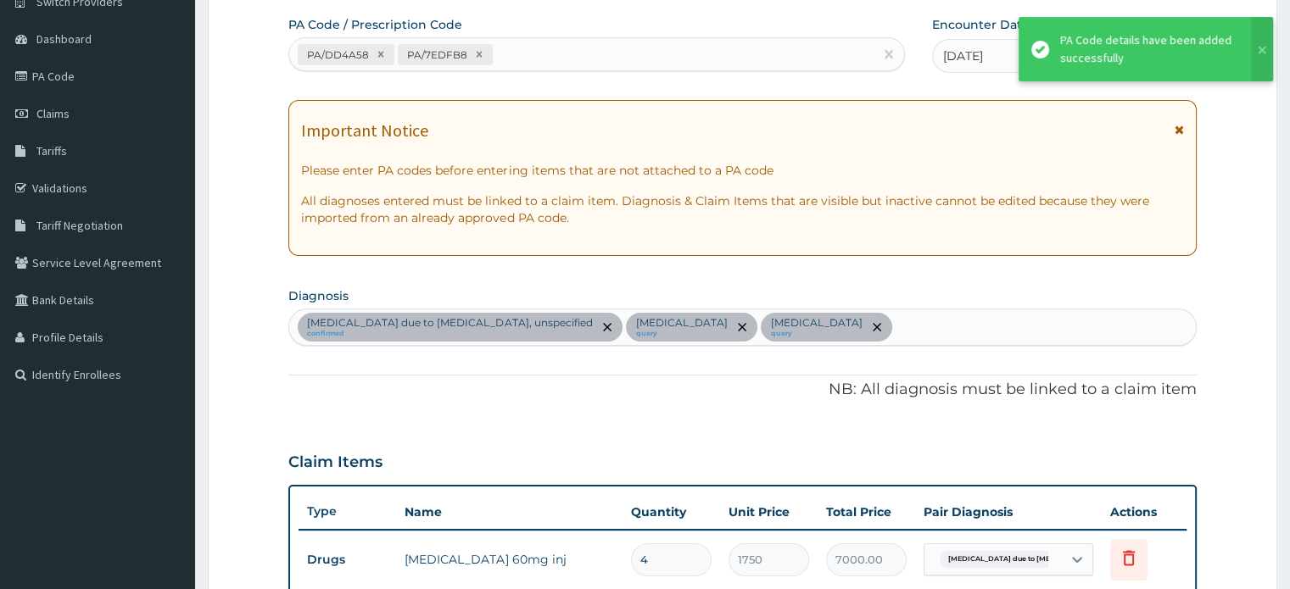
scroll to position [701, 0]
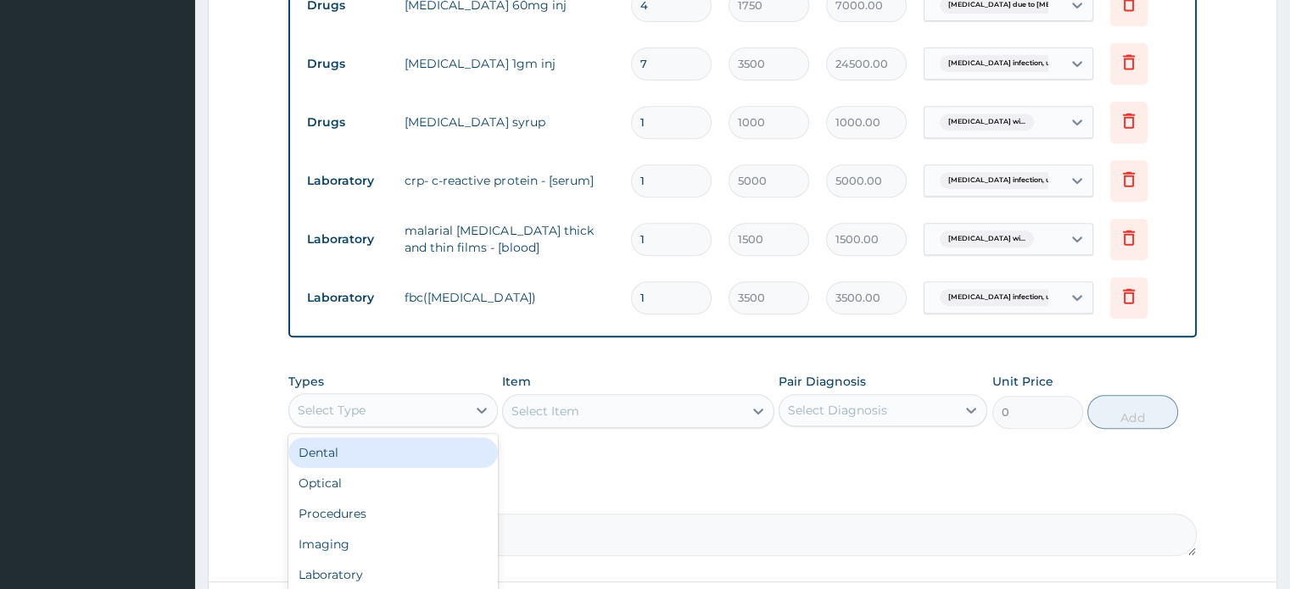
click at [365, 416] on div "Select Type" at bounding box center [377, 410] width 176 height 27
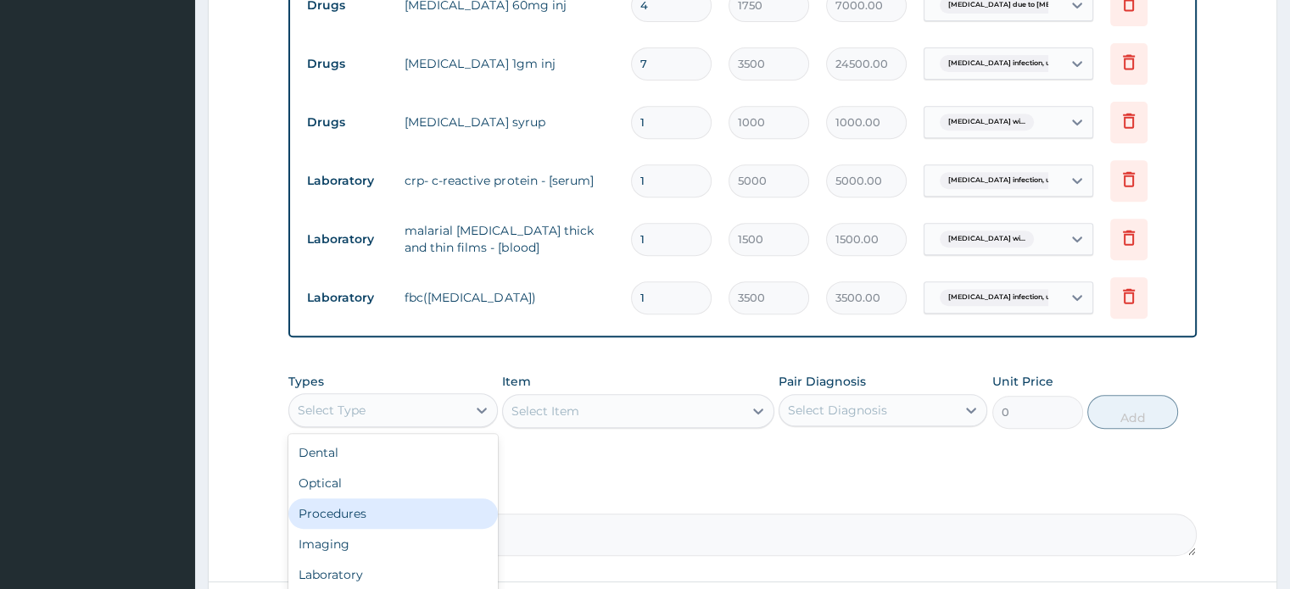
click at [367, 518] on div "Procedures" at bounding box center [392, 514] width 209 height 31
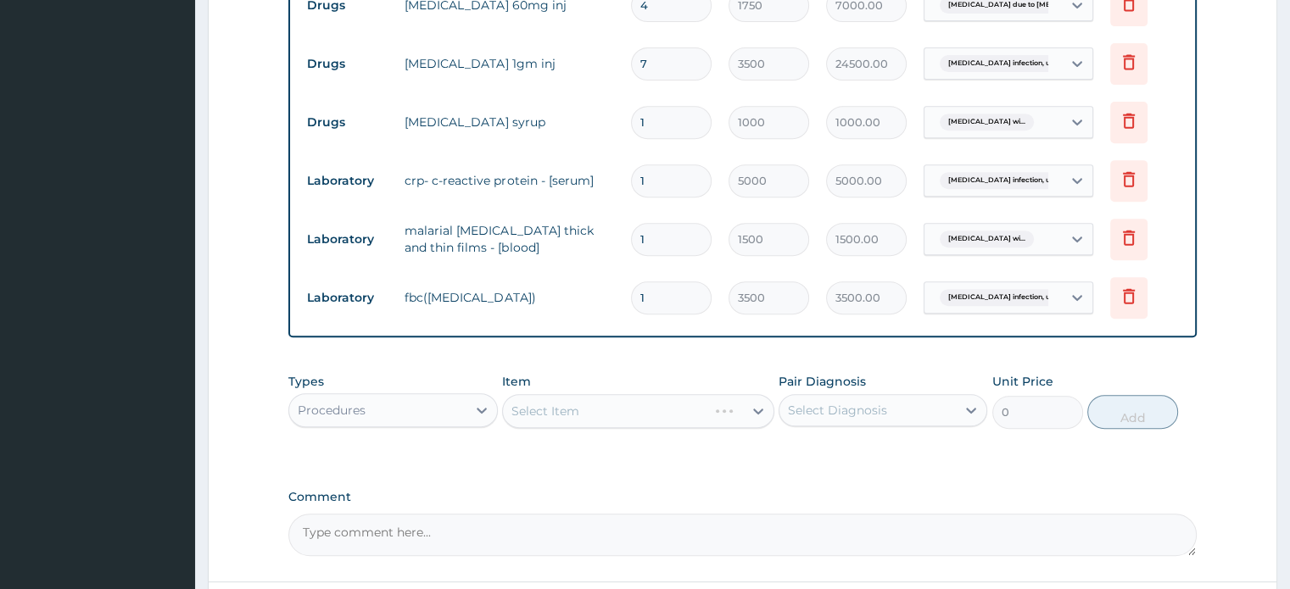
scroll to position [841, 0]
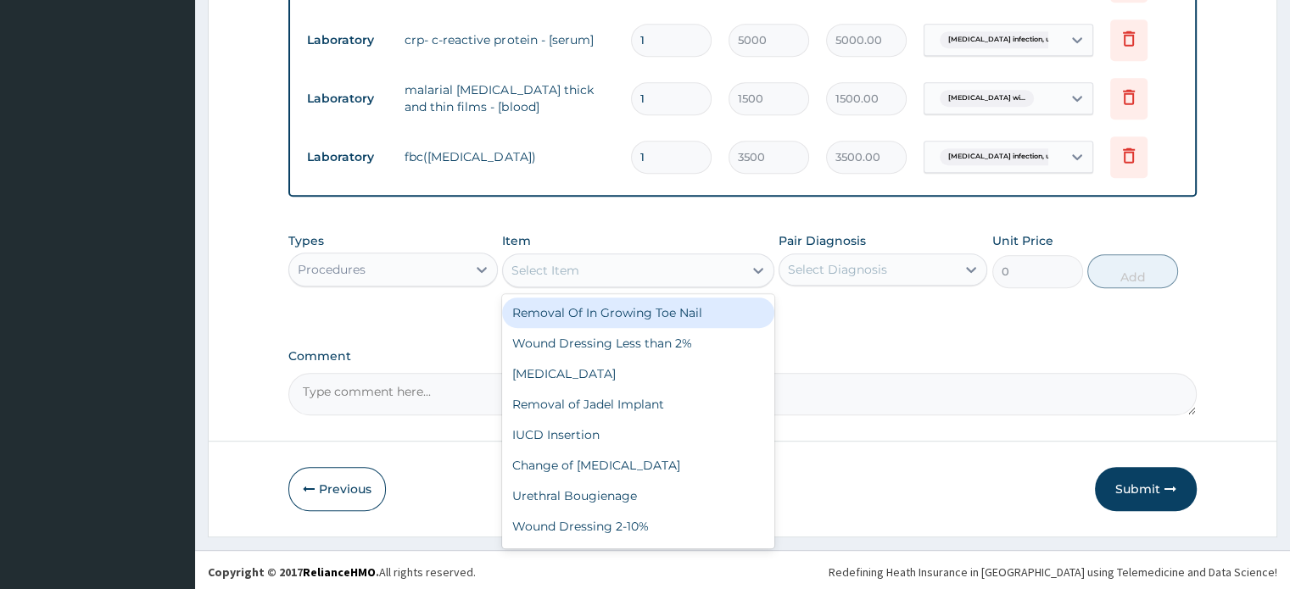
click at [707, 265] on div "Select Item" at bounding box center [623, 270] width 240 height 27
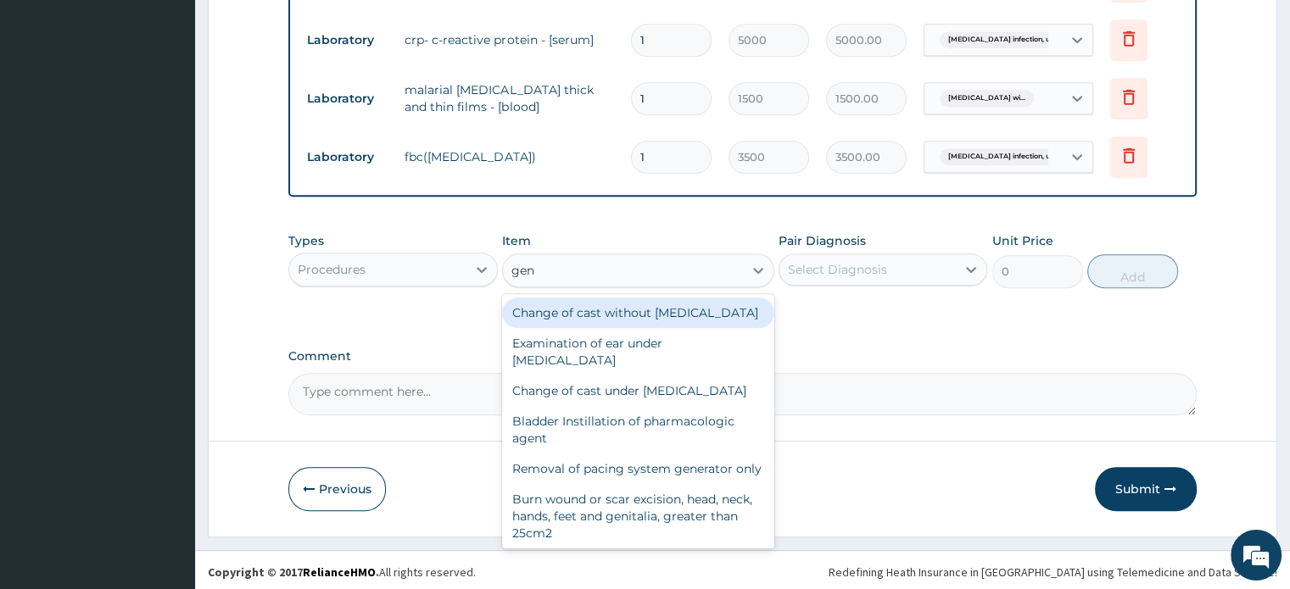
type input "gene"
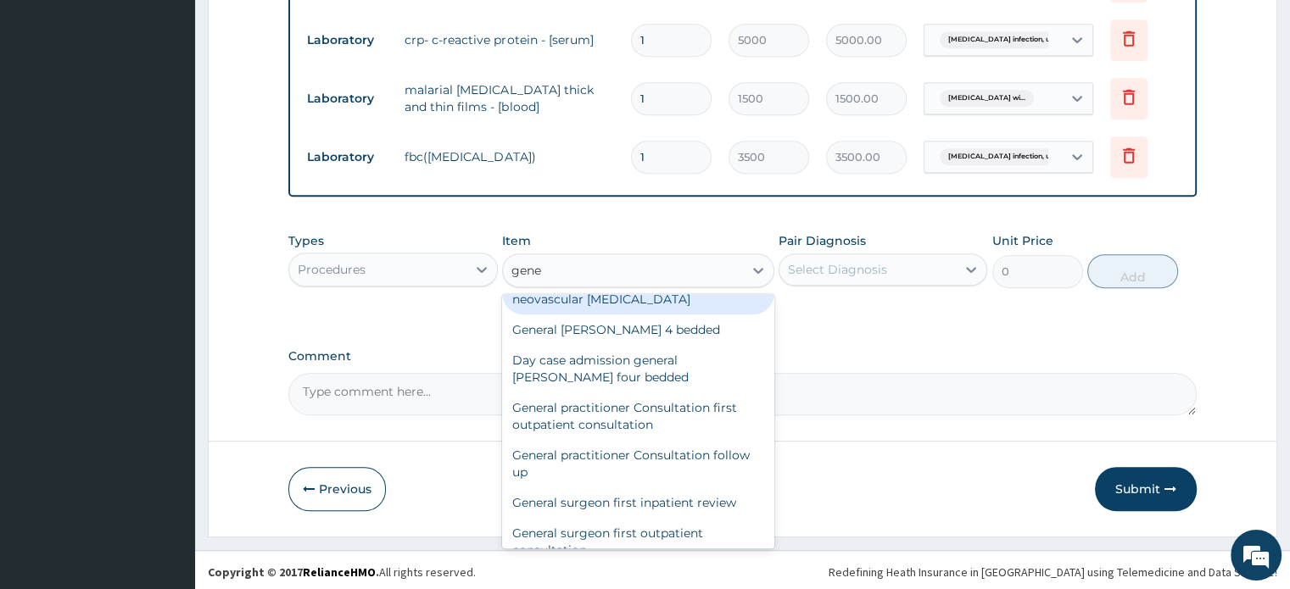
scroll to position [204, 0]
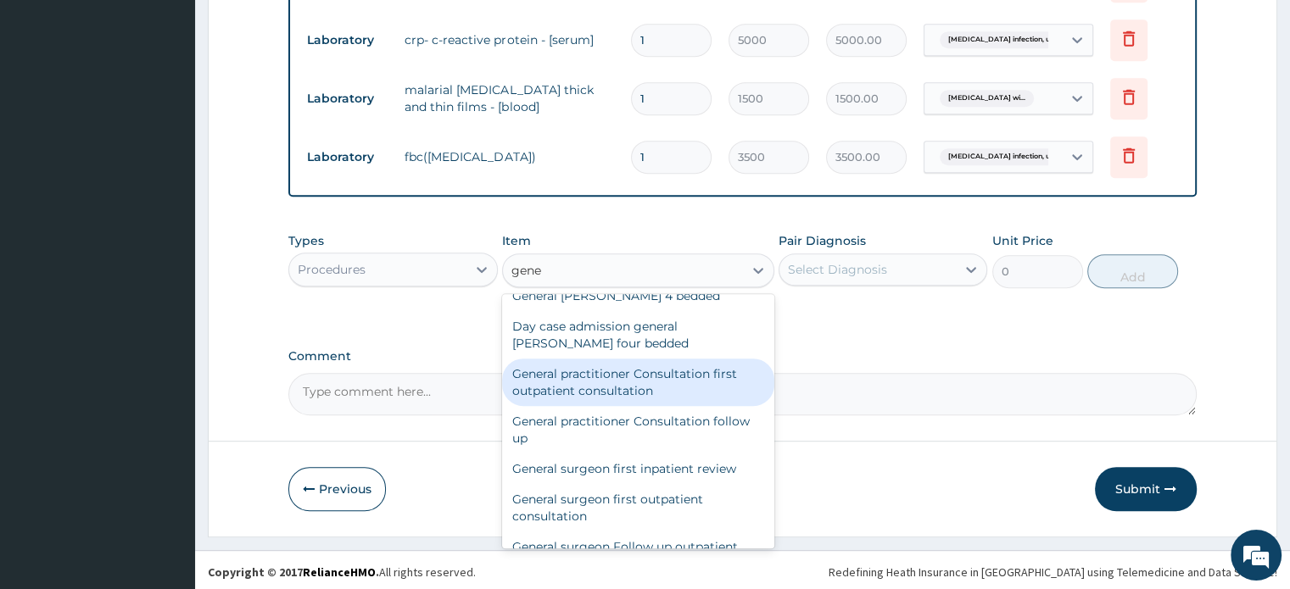
click at [682, 406] on div "General practitioner Consultation first outpatient consultation" at bounding box center [638, 382] width 272 height 47
type input "3000"
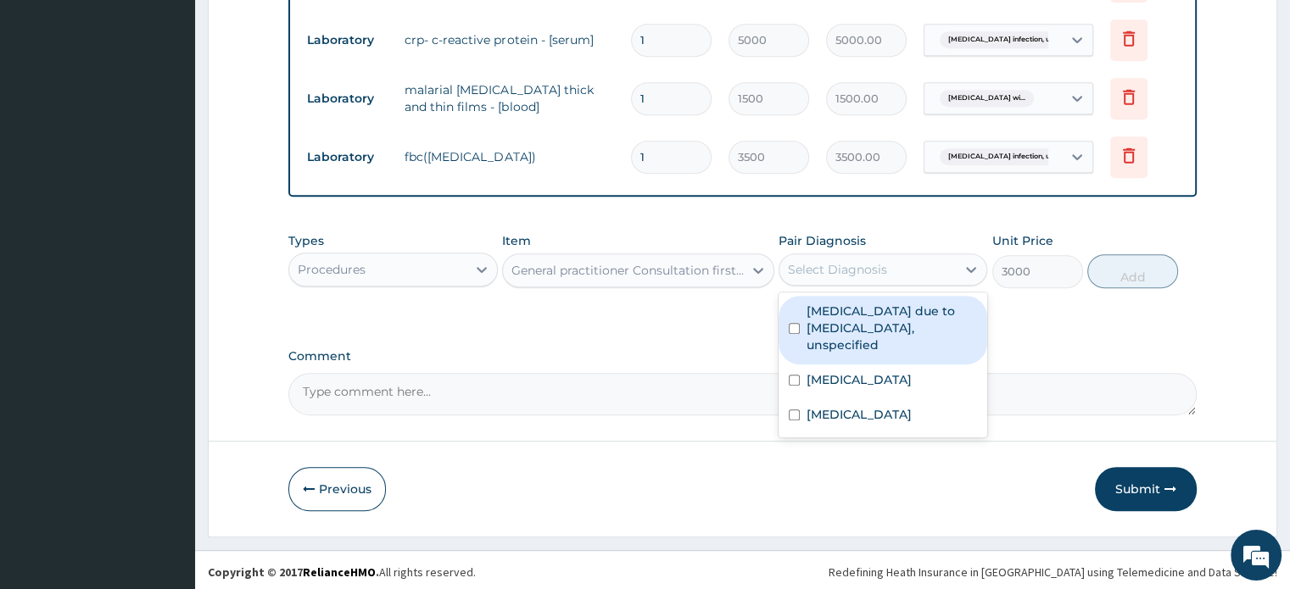
click at [851, 256] on div "Select Diagnosis" at bounding box center [867, 269] width 176 height 27
click at [841, 314] on label "[MEDICAL_DATA] due to [MEDICAL_DATA], unspecified" at bounding box center [892, 328] width 170 height 51
checkbox input "true"
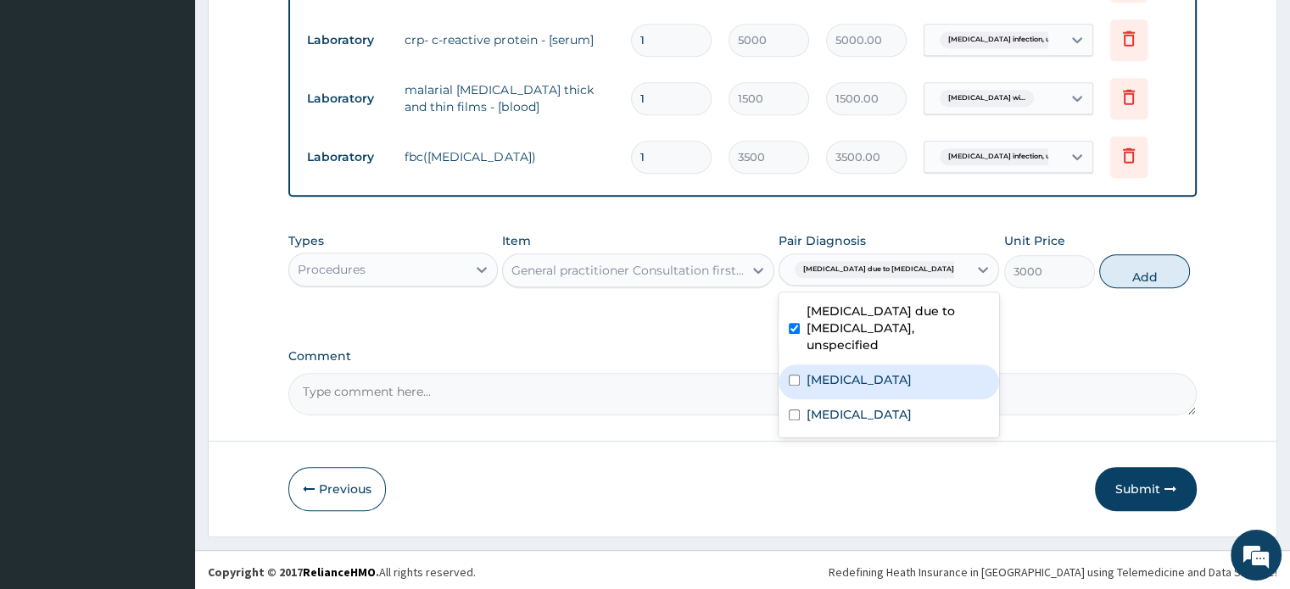
scroll to position [0, 0]
click at [859, 372] on label "[MEDICAL_DATA]" at bounding box center [859, 379] width 105 height 17
checkbox input "true"
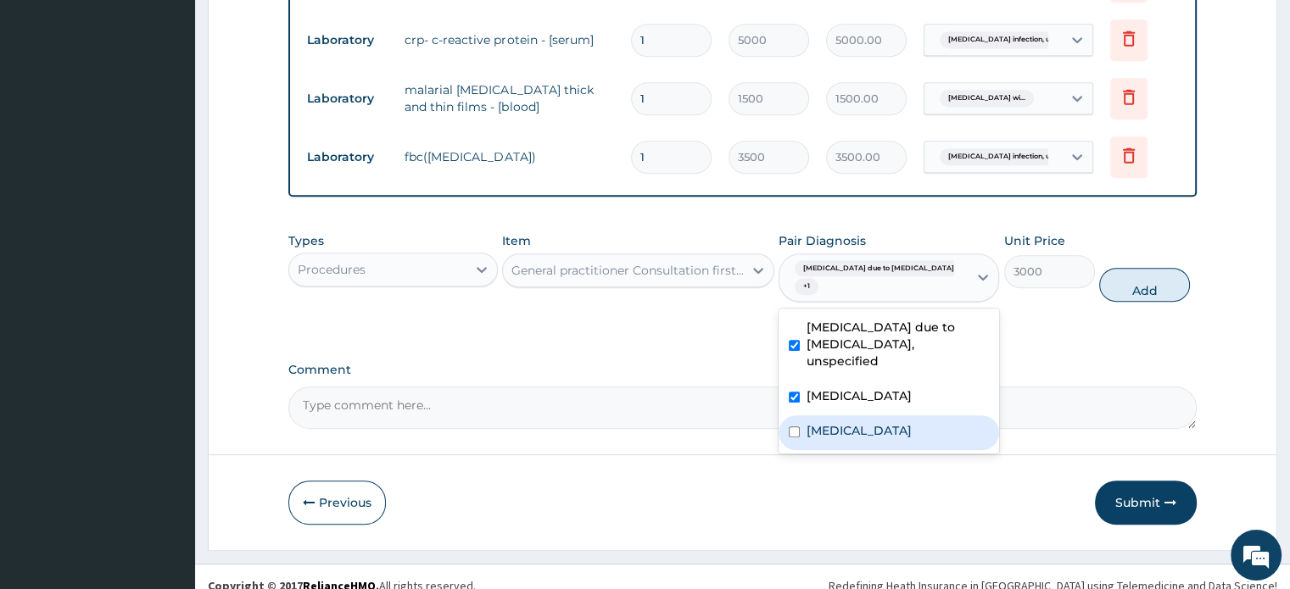
click at [857, 439] on label "[MEDICAL_DATA]" at bounding box center [859, 430] width 105 height 17
checkbox input "false"
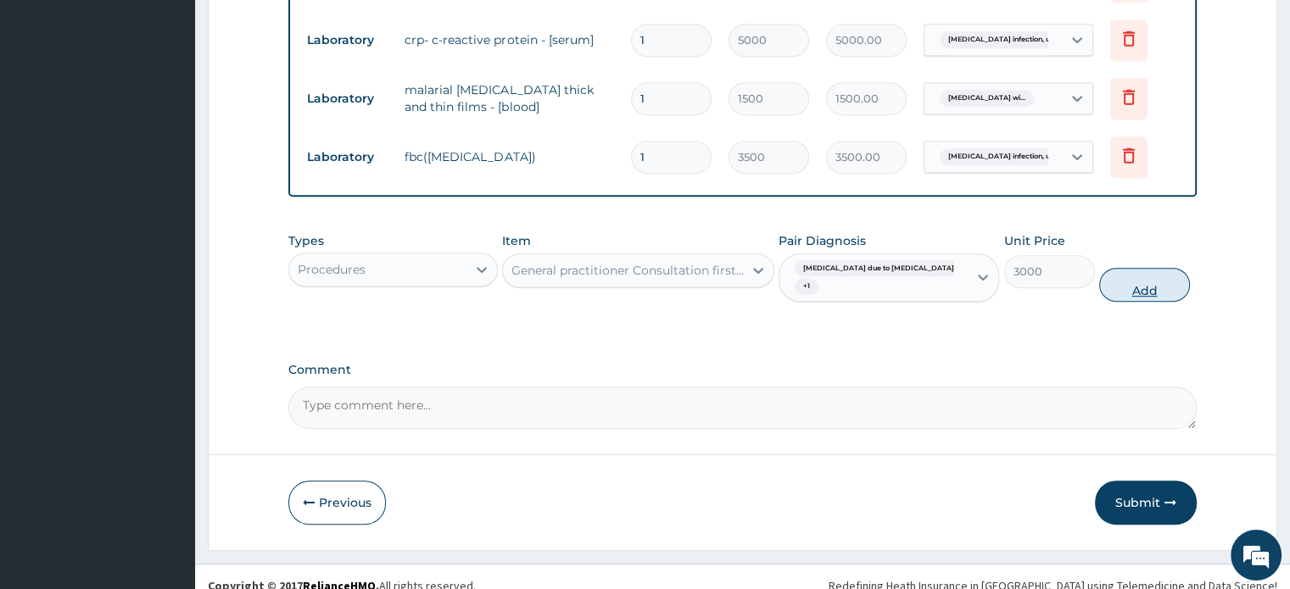
click at [1138, 286] on button "Add" at bounding box center [1144, 285] width 91 height 34
type input "0"
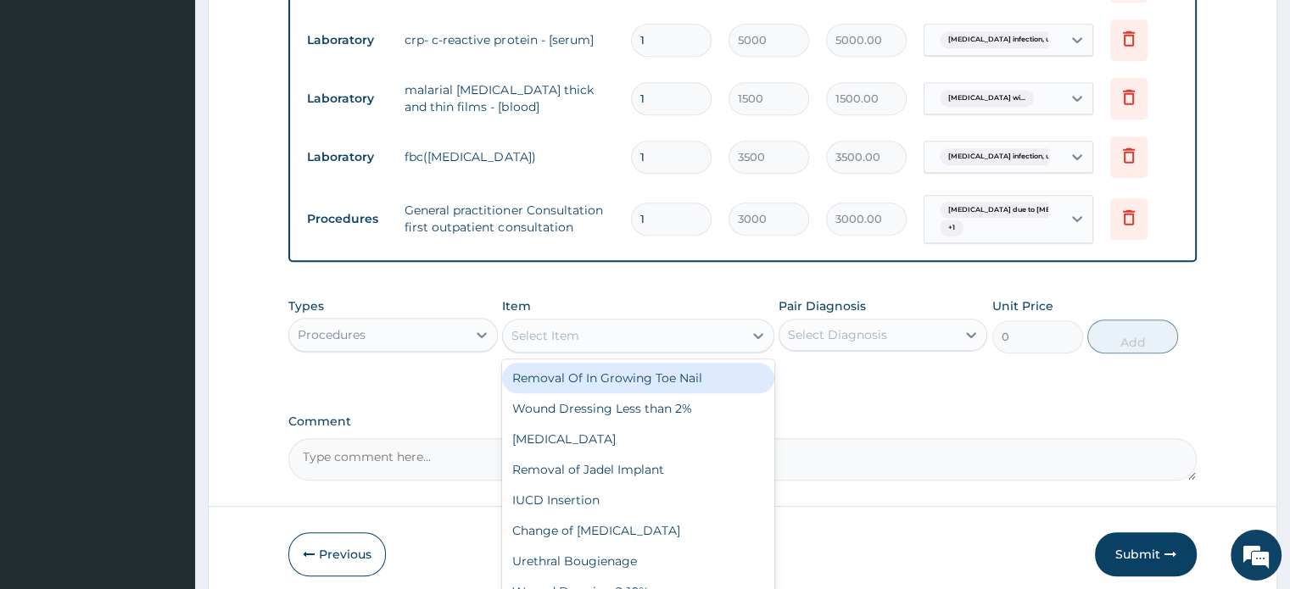
click at [529, 330] on div "Select Item" at bounding box center [545, 335] width 68 height 17
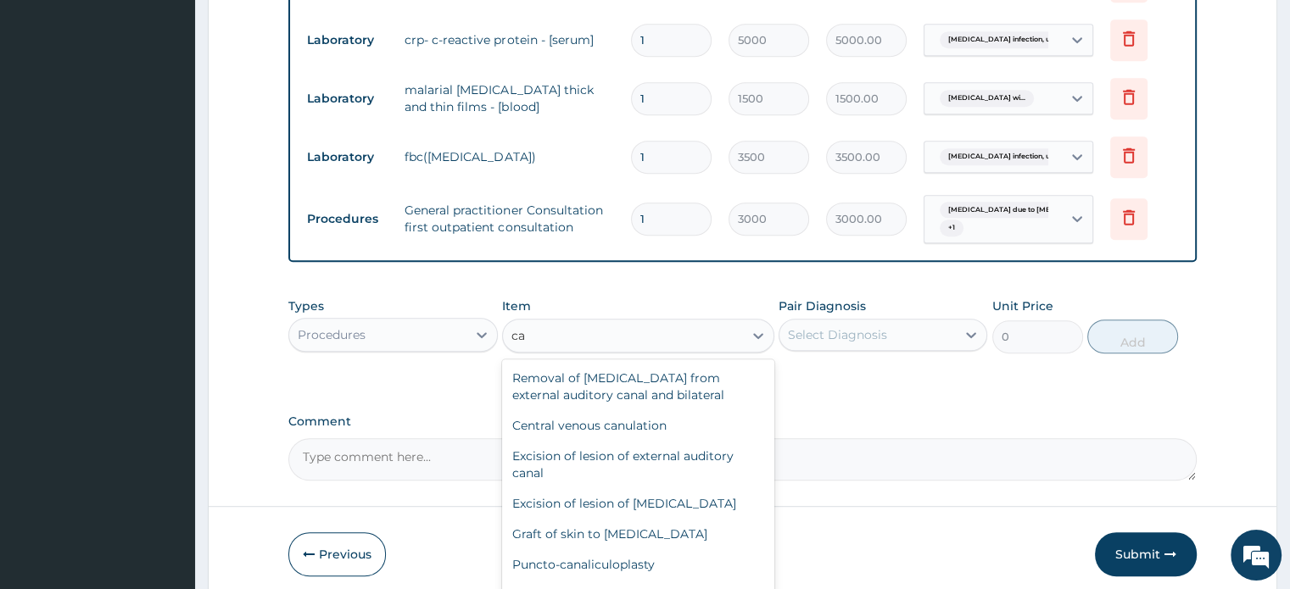
type input "c"
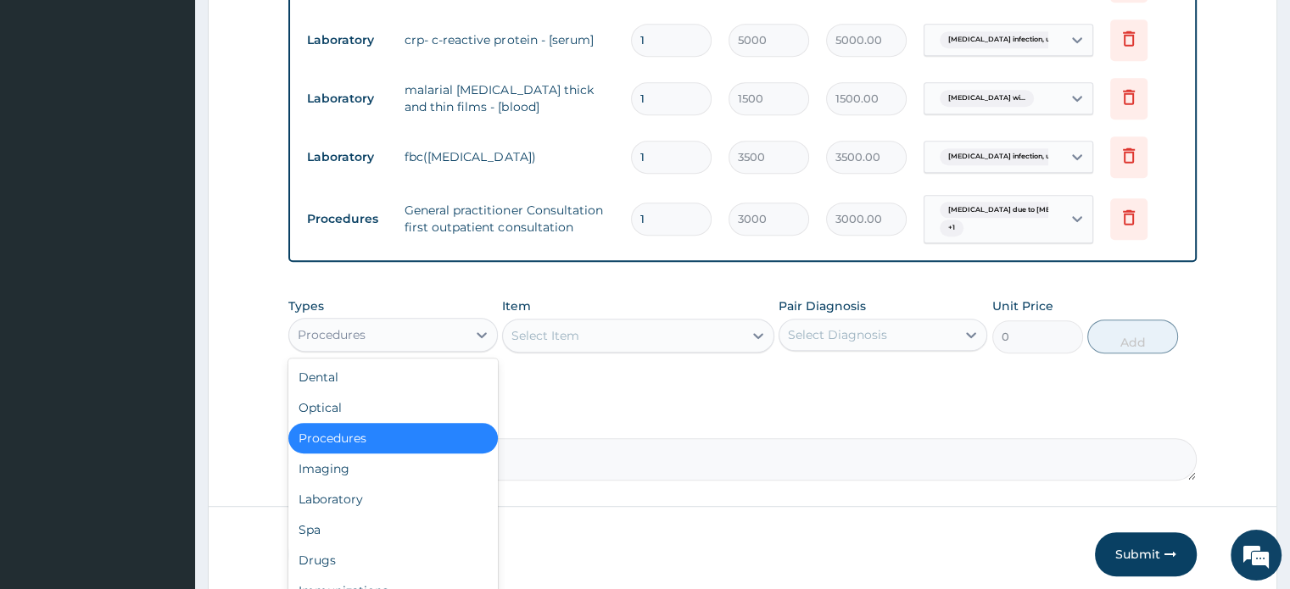
click at [325, 330] on div "Procedures" at bounding box center [332, 335] width 68 height 17
click at [328, 558] on div "Drugs" at bounding box center [392, 560] width 209 height 31
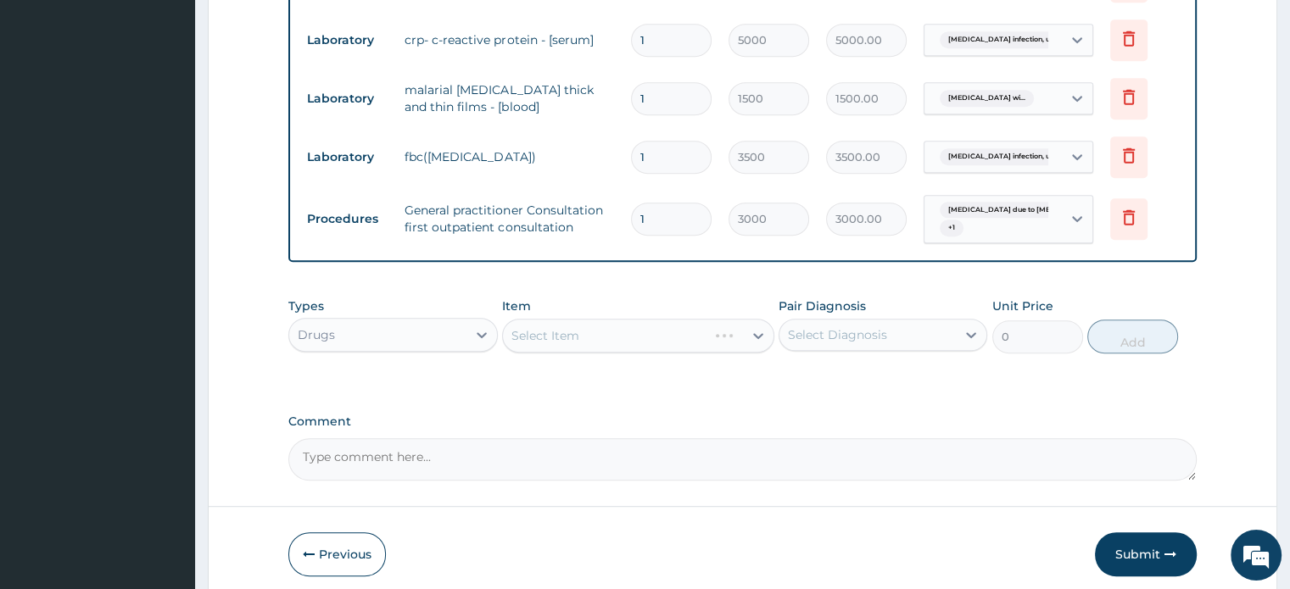
click at [645, 331] on div "Select Item" at bounding box center [638, 336] width 272 height 34
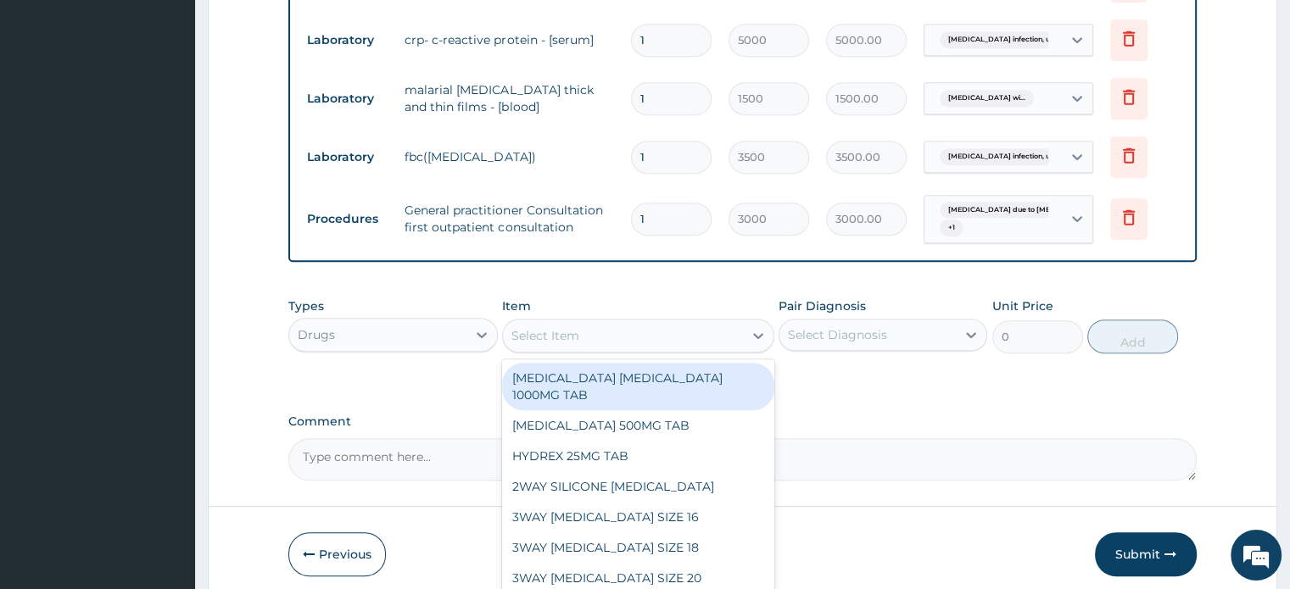
click at [645, 331] on div "Select Item" at bounding box center [623, 335] width 240 height 27
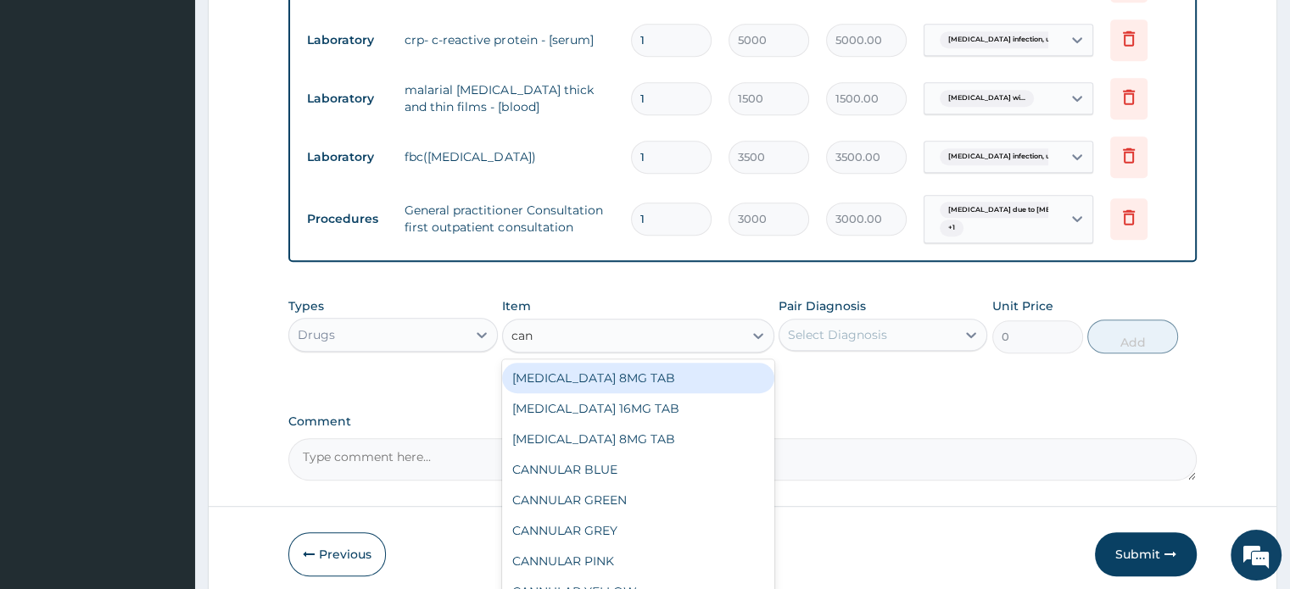
type input "[PERSON_NAME]"
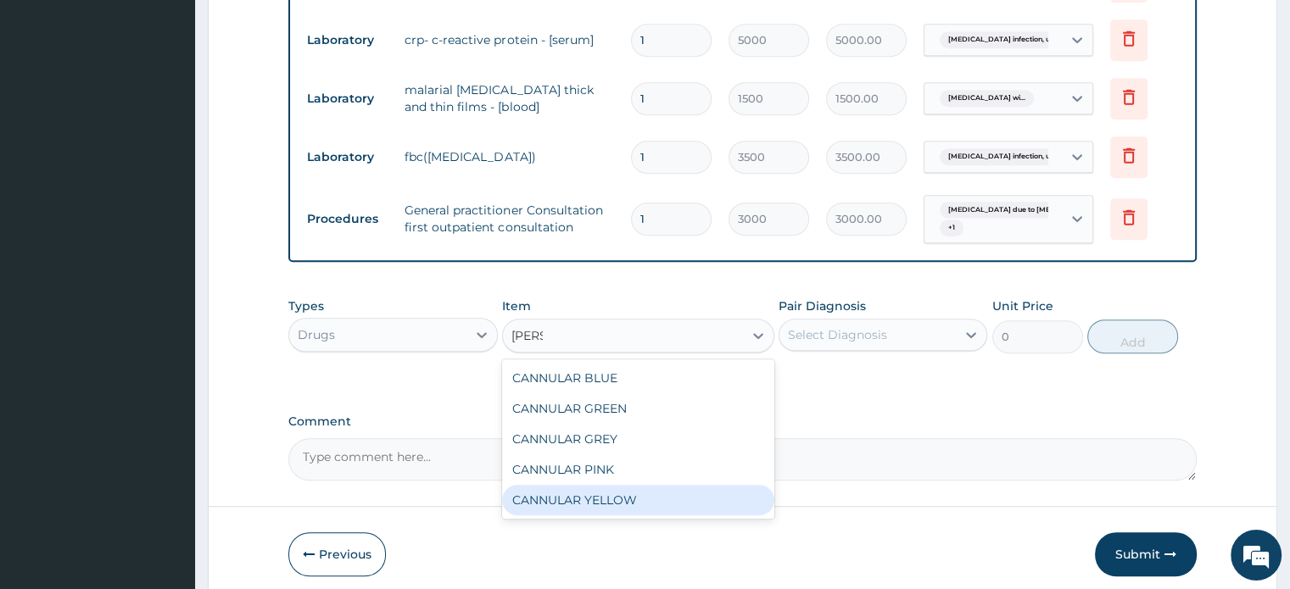
click at [634, 497] on div "CANNULAR YELLOW" at bounding box center [638, 500] width 272 height 31
type input "525"
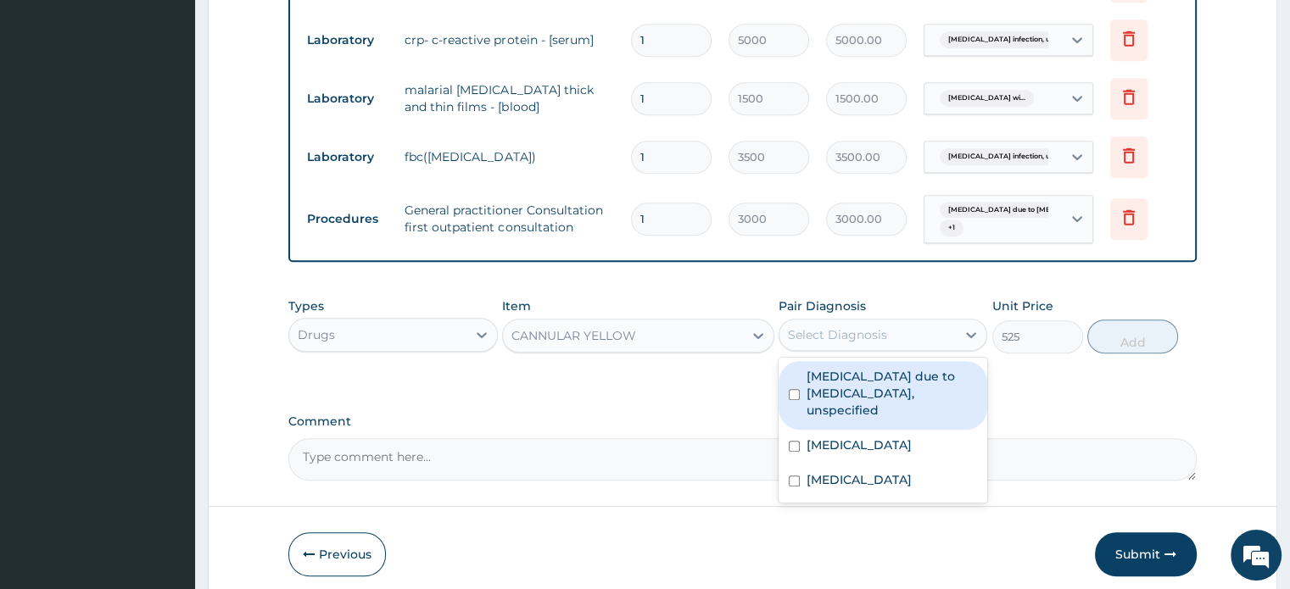
click at [910, 319] on div "Select Diagnosis" at bounding box center [883, 335] width 209 height 32
click at [907, 397] on label "[MEDICAL_DATA] due to [MEDICAL_DATA], unspecified" at bounding box center [892, 393] width 170 height 51
checkbox input "true"
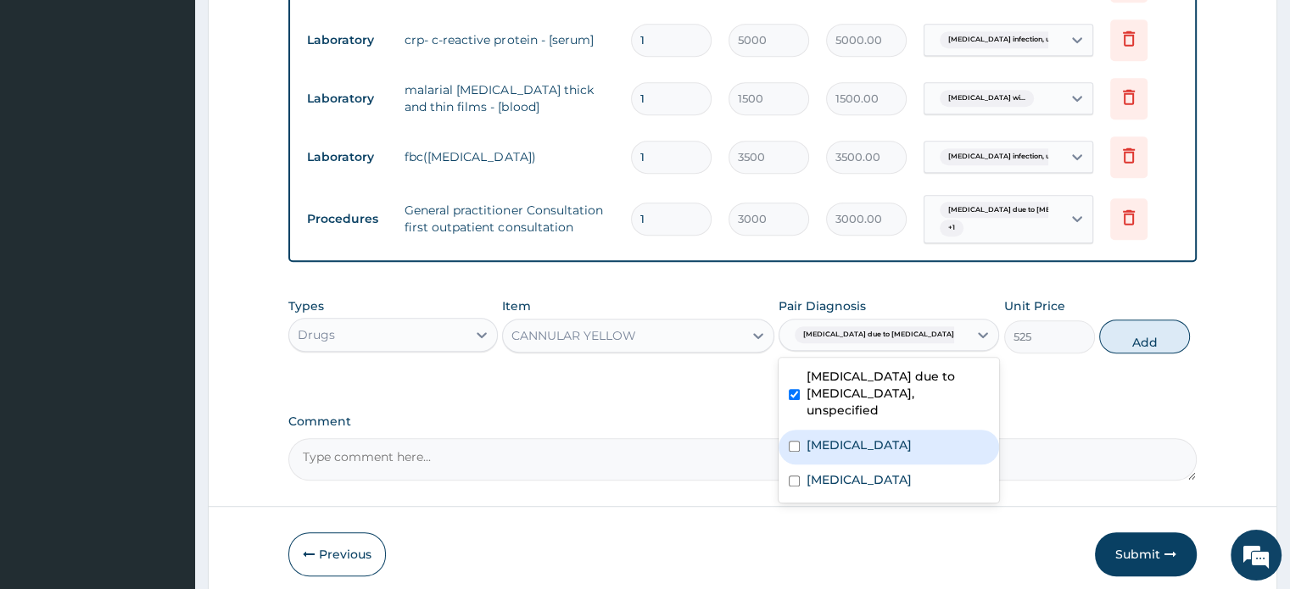
click at [912, 437] on label "[MEDICAL_DATA]" at bounding box center [859, 445] width 105 height 17
checkbox input "true"
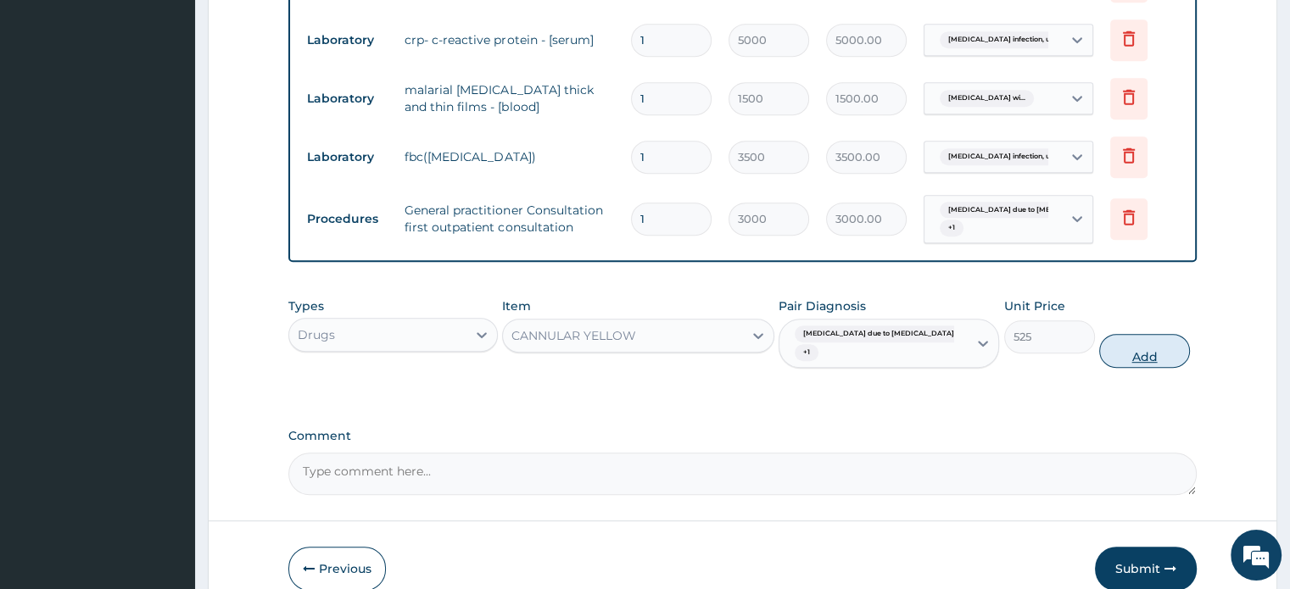
click at [1152, 349] on button "Add" at bounding box center [1144, 351] width 91 height 34
type input "0"
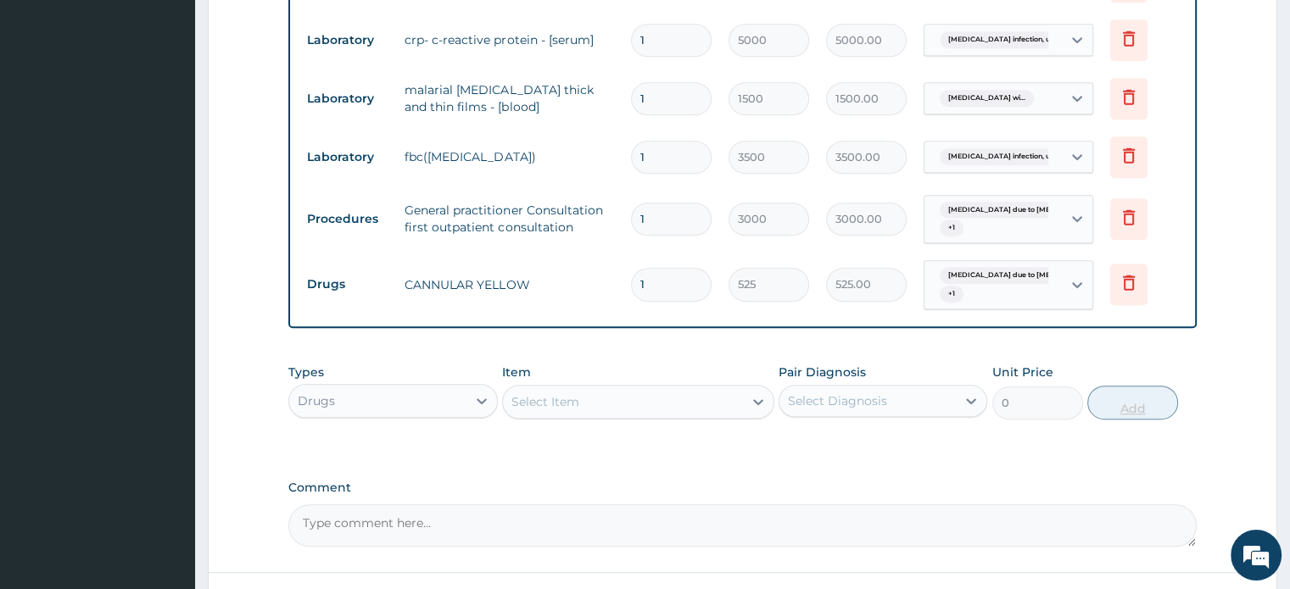
type input "0.00"
type input "5"
type input "2625.00"
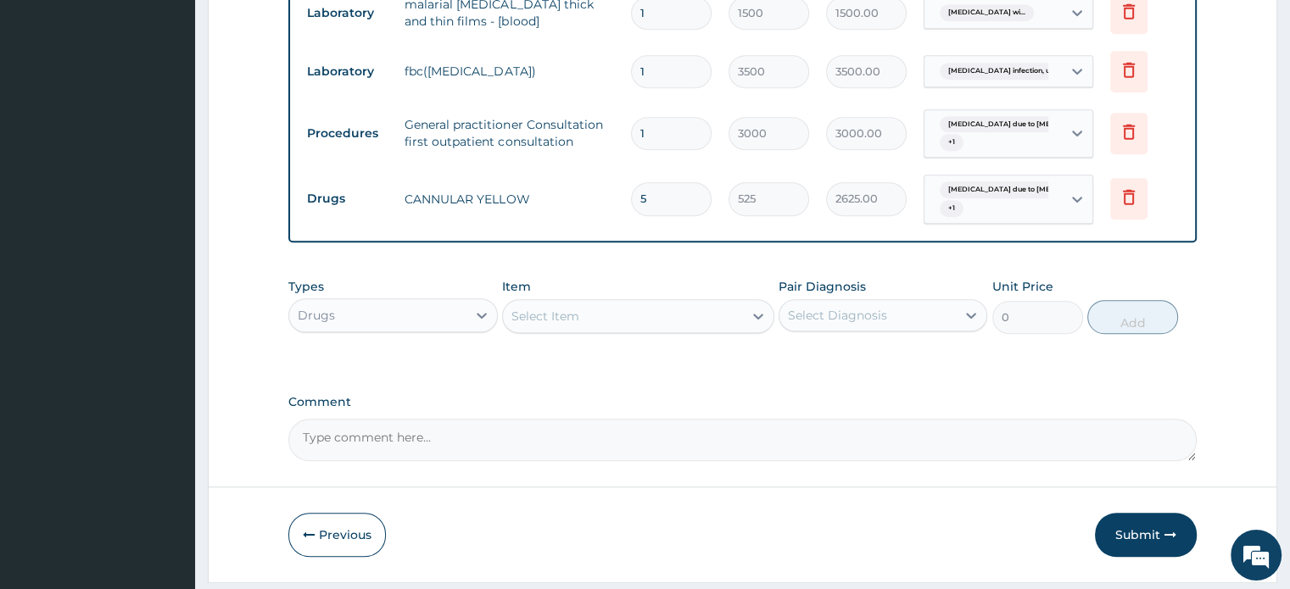
scroll to position [972, 0]
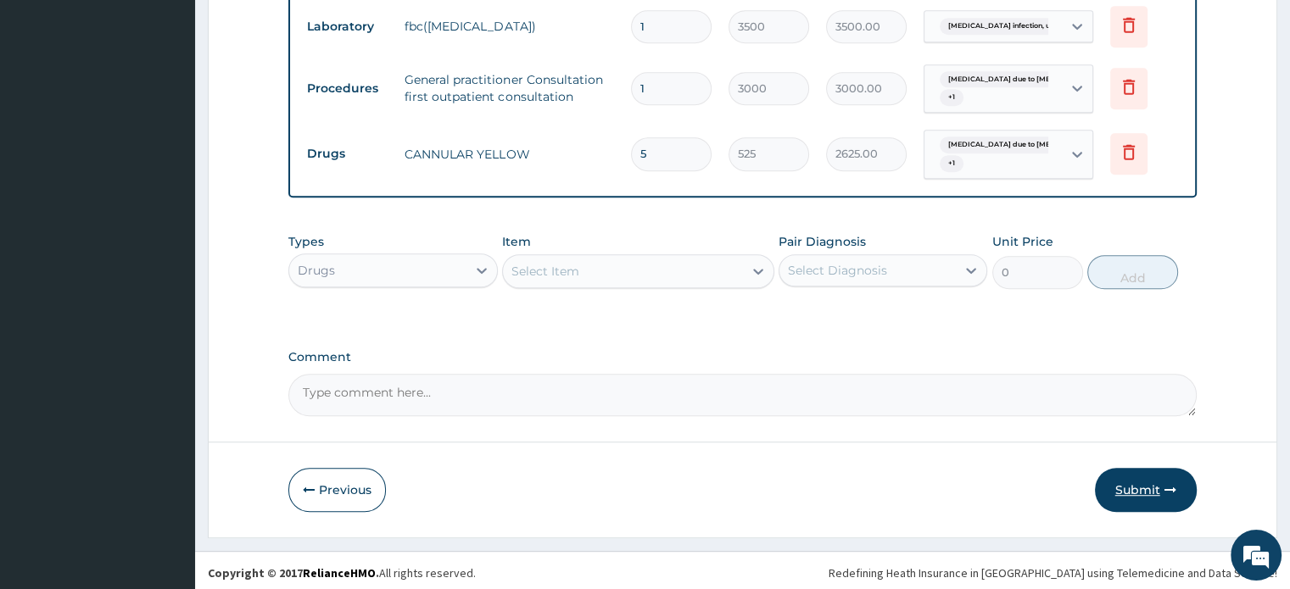
type input "5"
click at [1119, 480] on button "Submit" at bounding box center [1146, 490] width 102 height 44
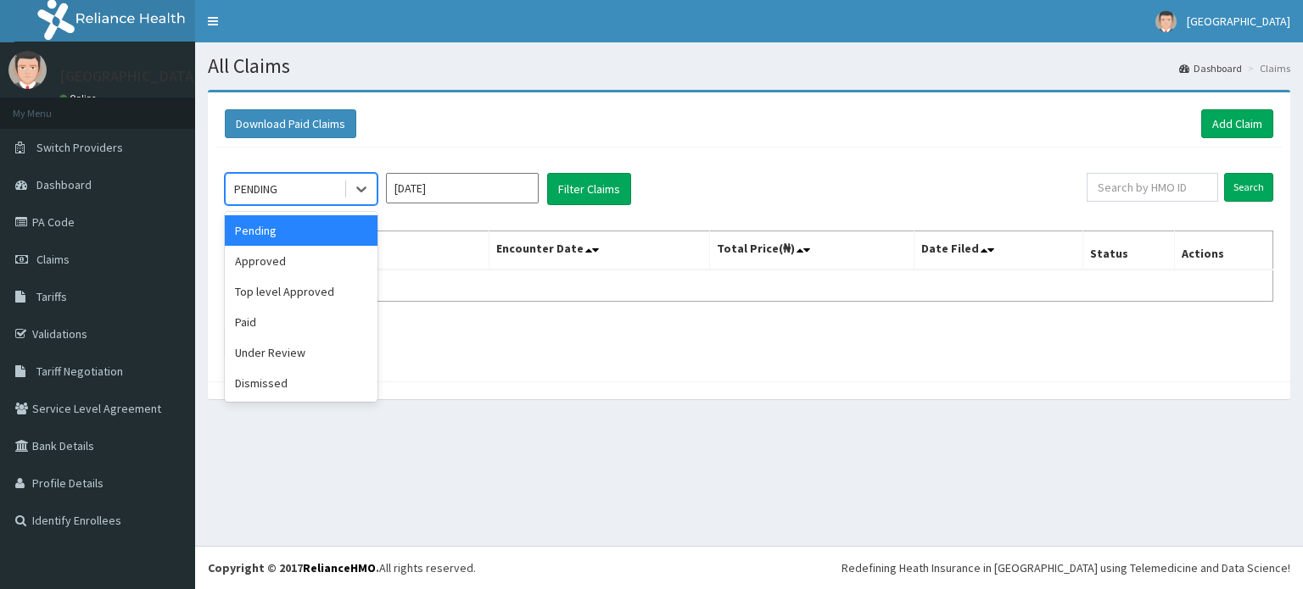
click at [264, 191] on div "PENDING" at bounding box center [255, 189] width 43 height 17
click at [275, 263] on div "Approved" at bounding box center [301, 261] width 153 height 31
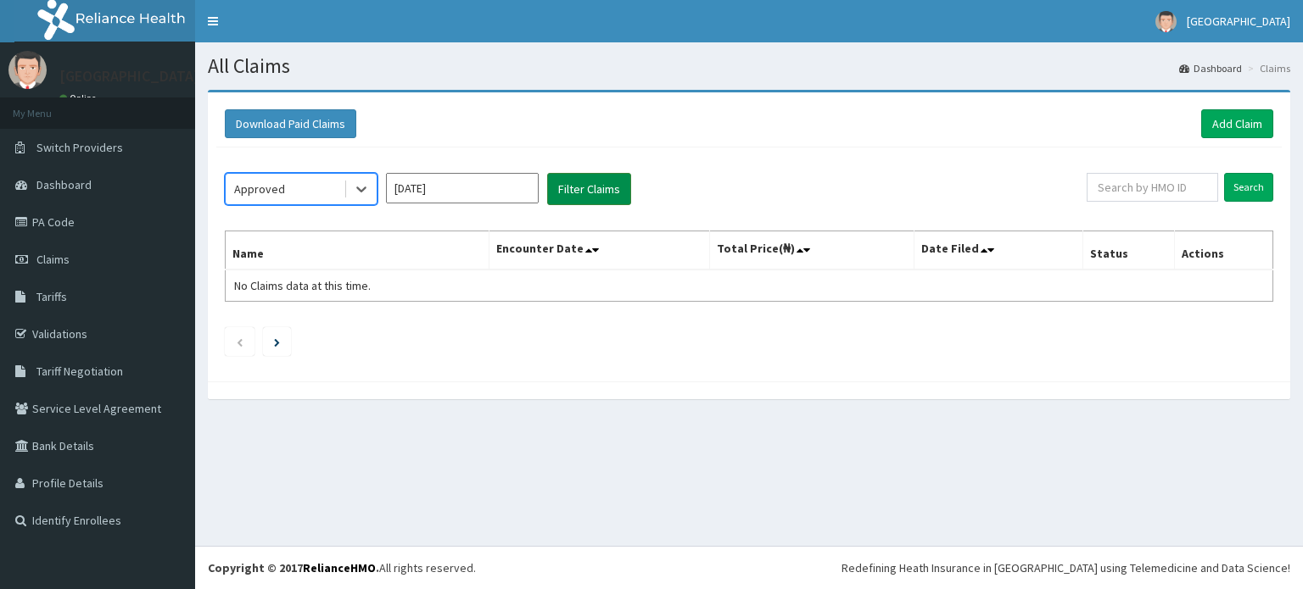
click at [595, 186] on button "Filter Claims" at bounding box center [589, 189] width 84 height 32
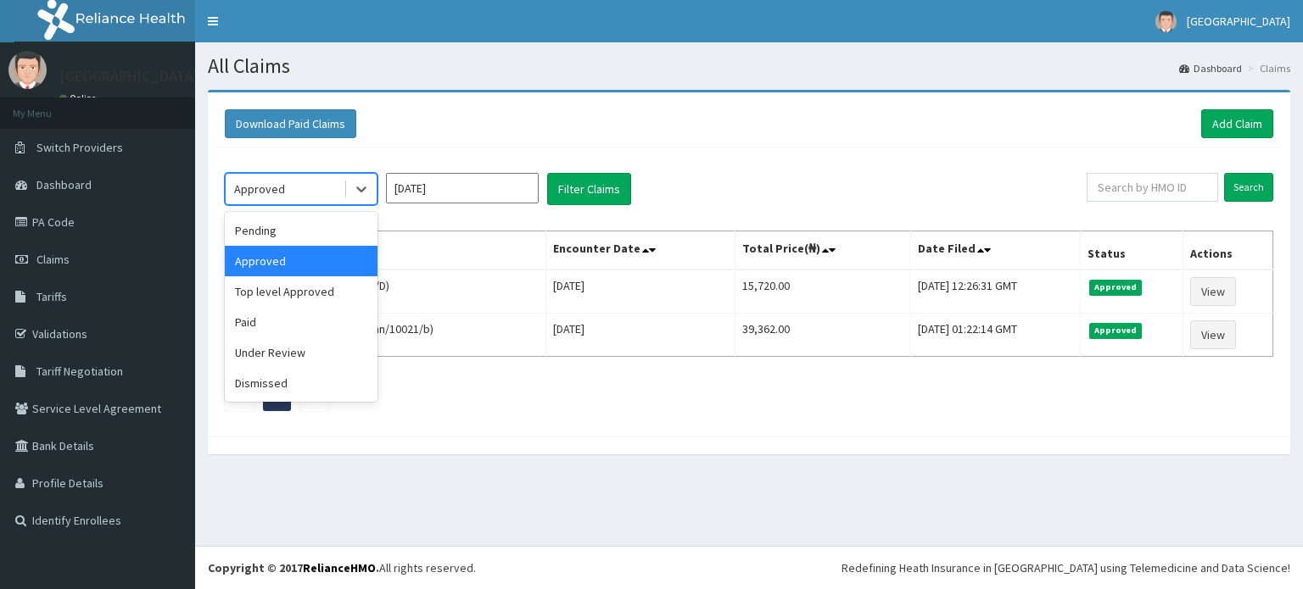
click at [299, 184] on div "Approved" at bounding box center [285, 189] width 118 height 27
click at [298, 355] on div "Under Review" at bounding box center [301, 353] width 153 height 31
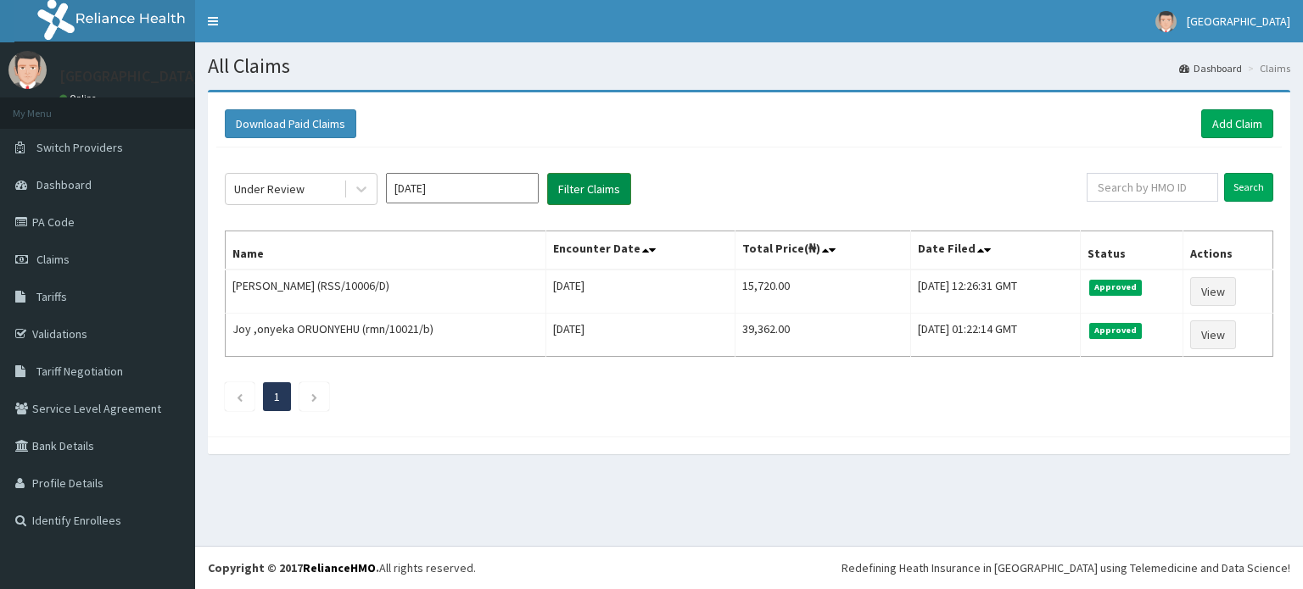
click at [601, 190] on button "Filter Claims" at bounding box center [589, 189] width 84 height 32
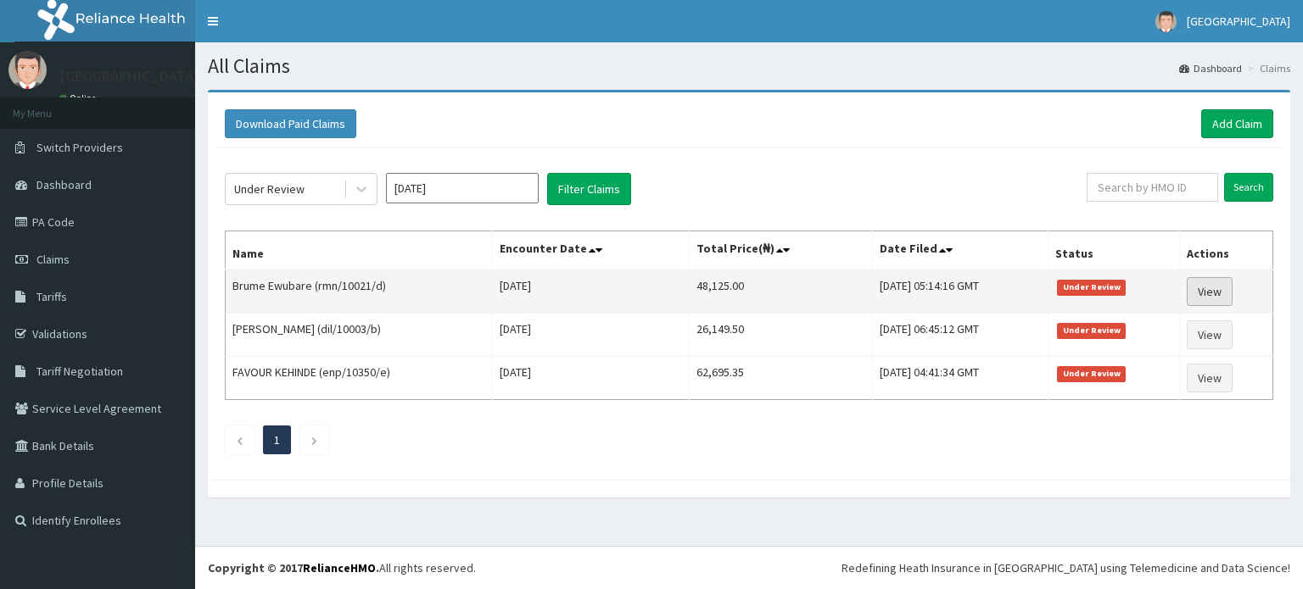
click at [1206, 291] on link "View" at bounding box center [1210, 291] width 46 height 29
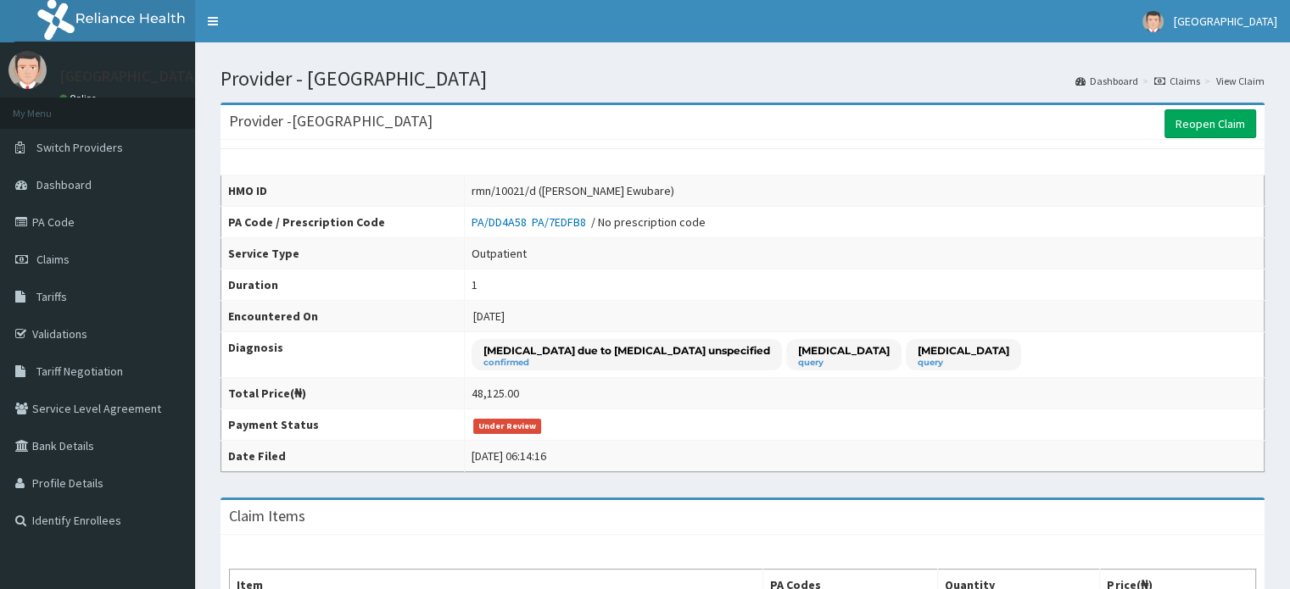
scroll to position [516, 0]
